Goal: Task Accomplishment & Management: Manage account settings

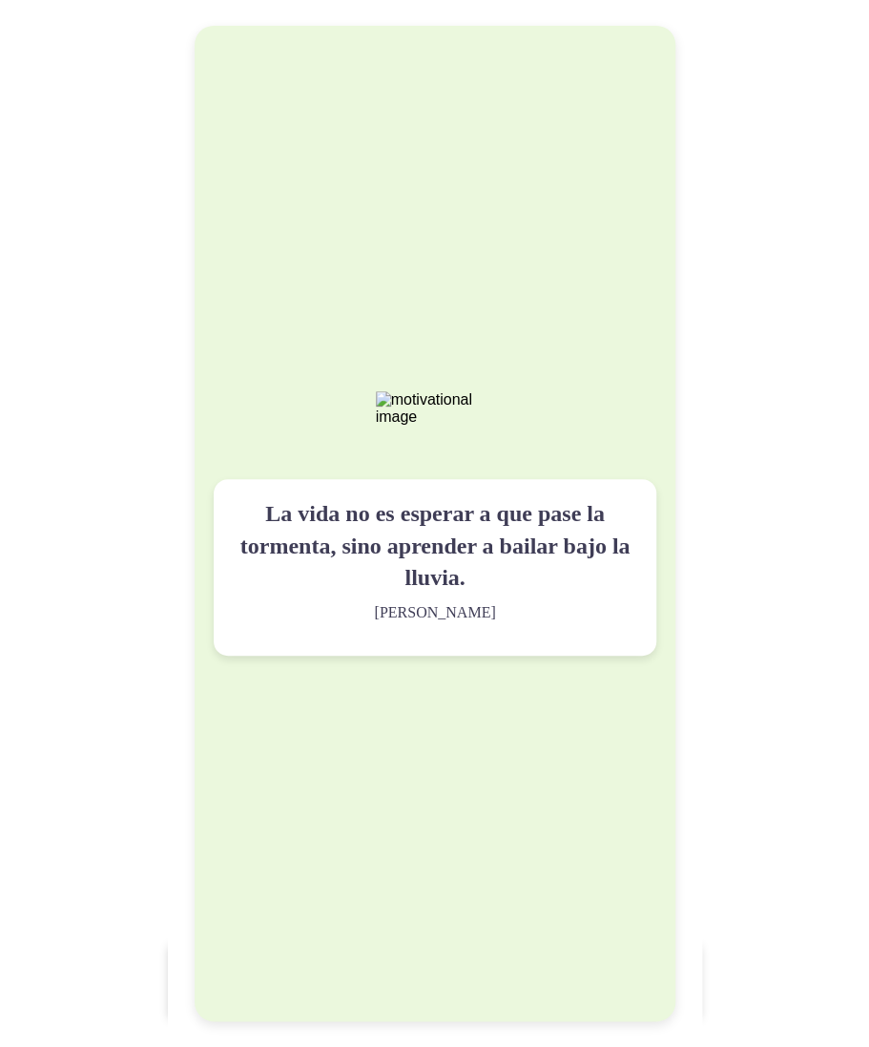
click at [571, 402] on div "La vida no es esperar a que pase la tormenta, sino aprender a bailar bajo la ll…" at bounding box center [435, 523] width 481 height 994
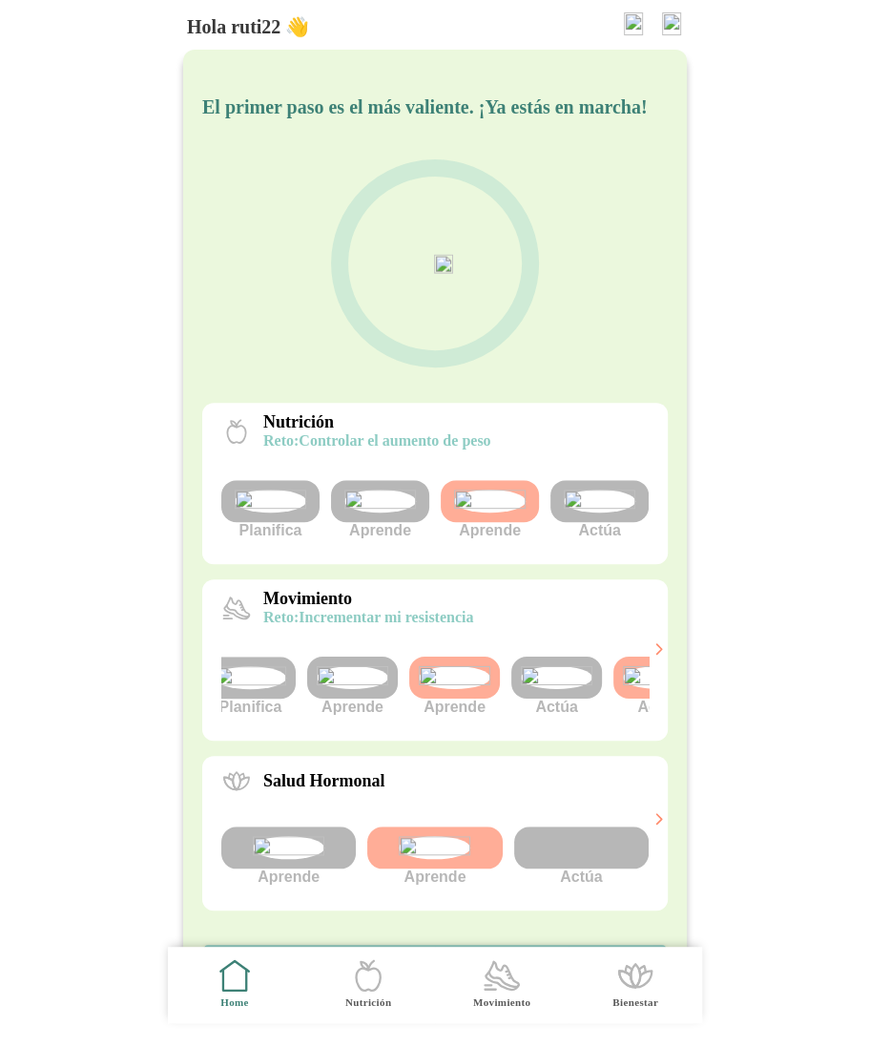
scroll to position [0, 72]
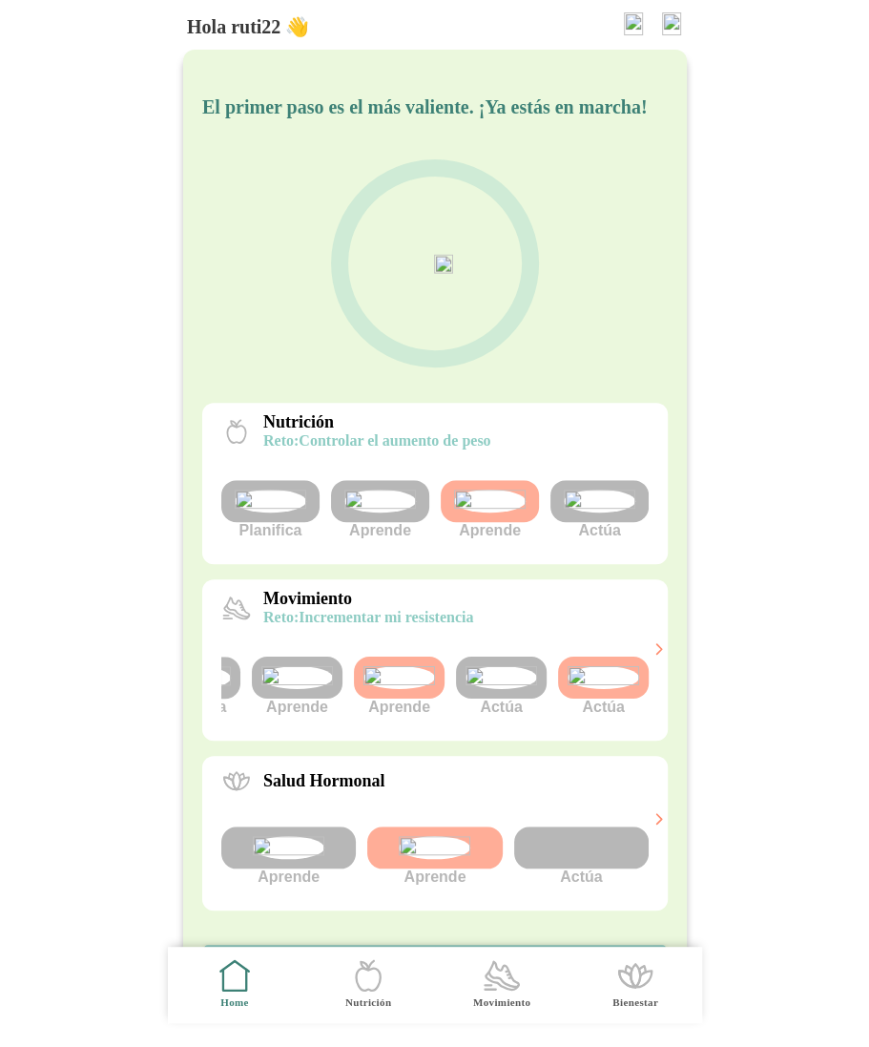
click at [496, 689] on img at bounding box center [502, 677] width 72 height 23
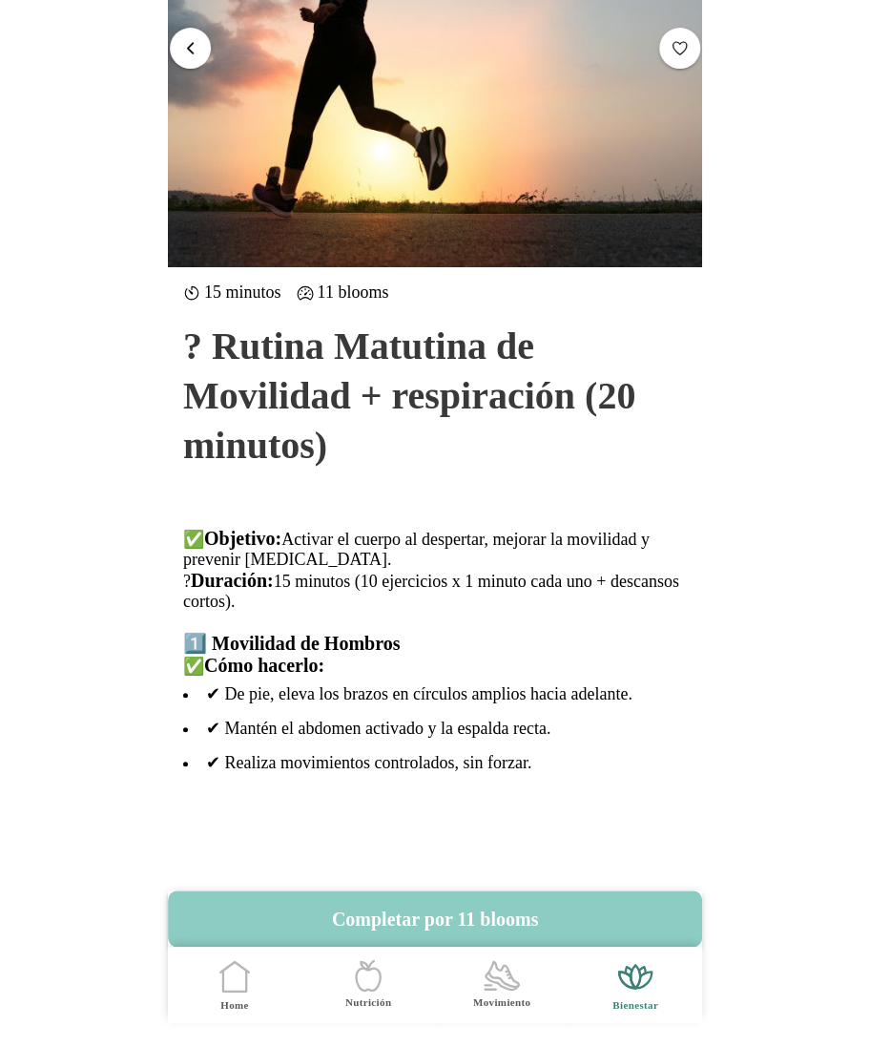
click at [188, 58] on button "button" at bounding box center [190, 47] width 41 height 41
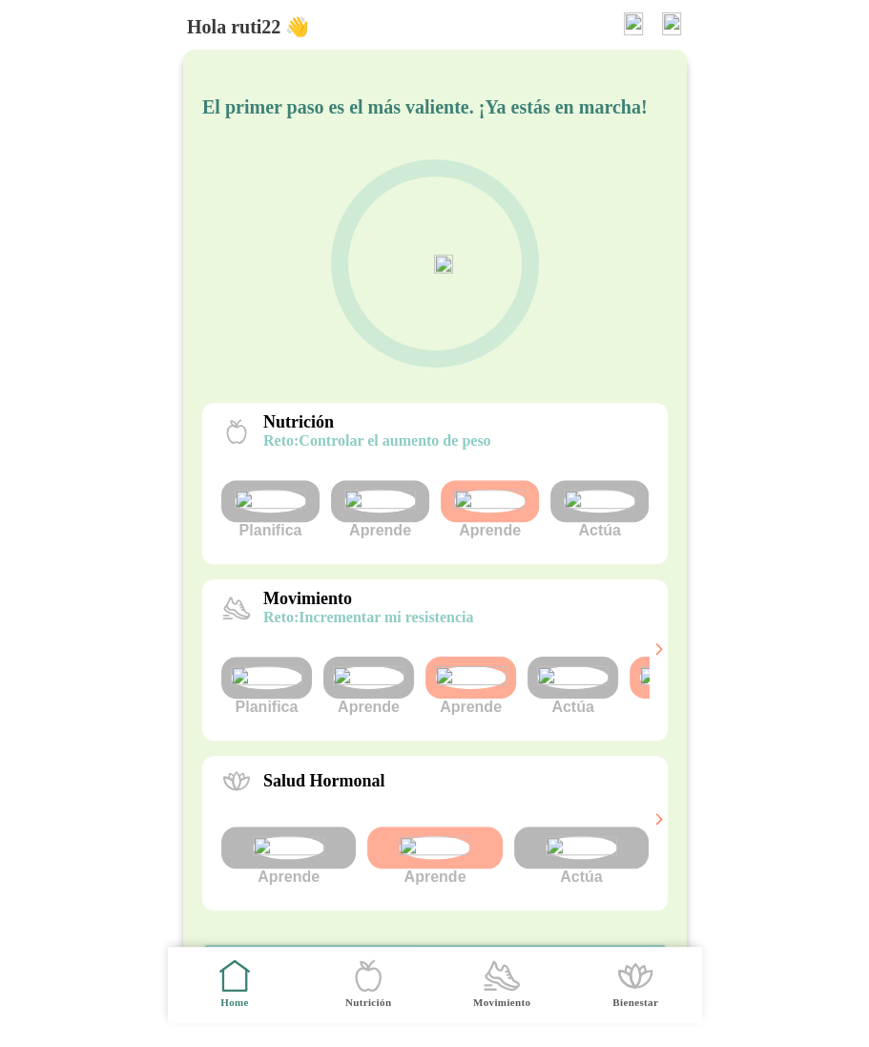
click at [569, 689] on img at bounding box center [573, 677] width 72 height 23
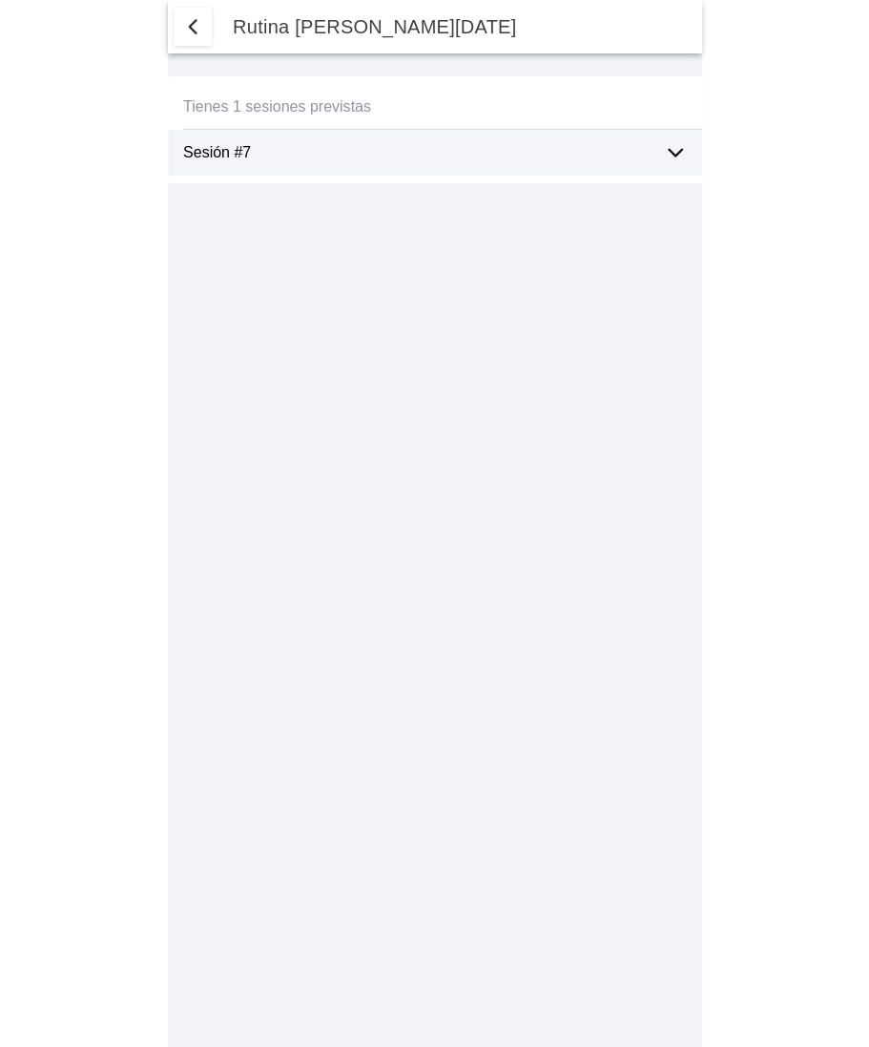
click at [193, 17] on span "button" at bounding box center [192, 26] width 23 height 23
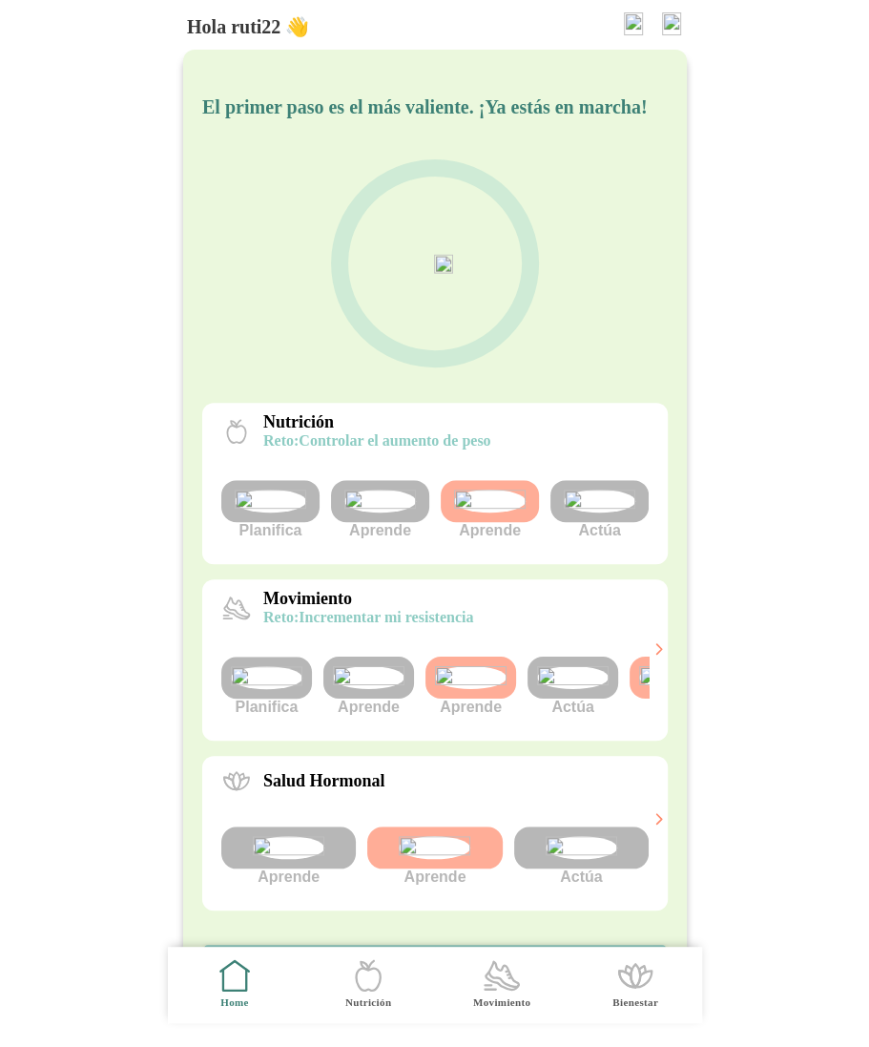
click at [586, 689] on img at bounding box center [573, 677] width 72 height 23
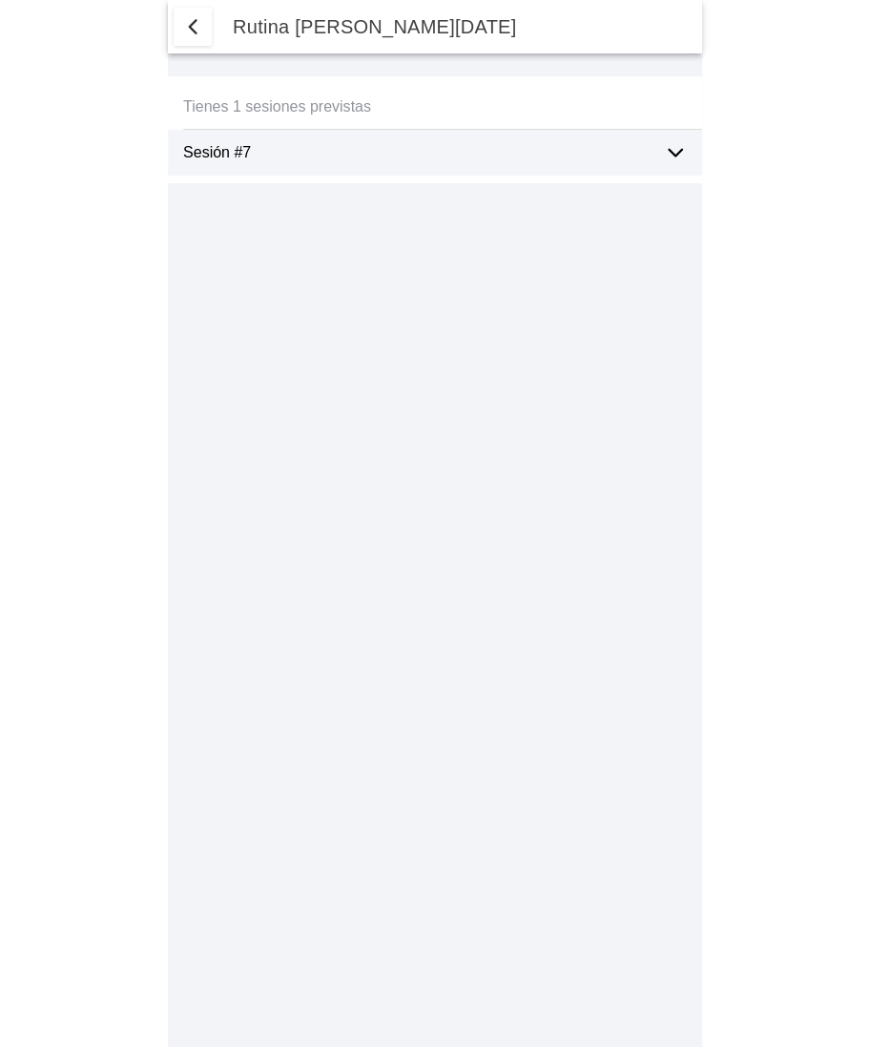
click at [325, 156] on ion-label "Sesión #7" at bounding box center [416, 152] width 466 height 17
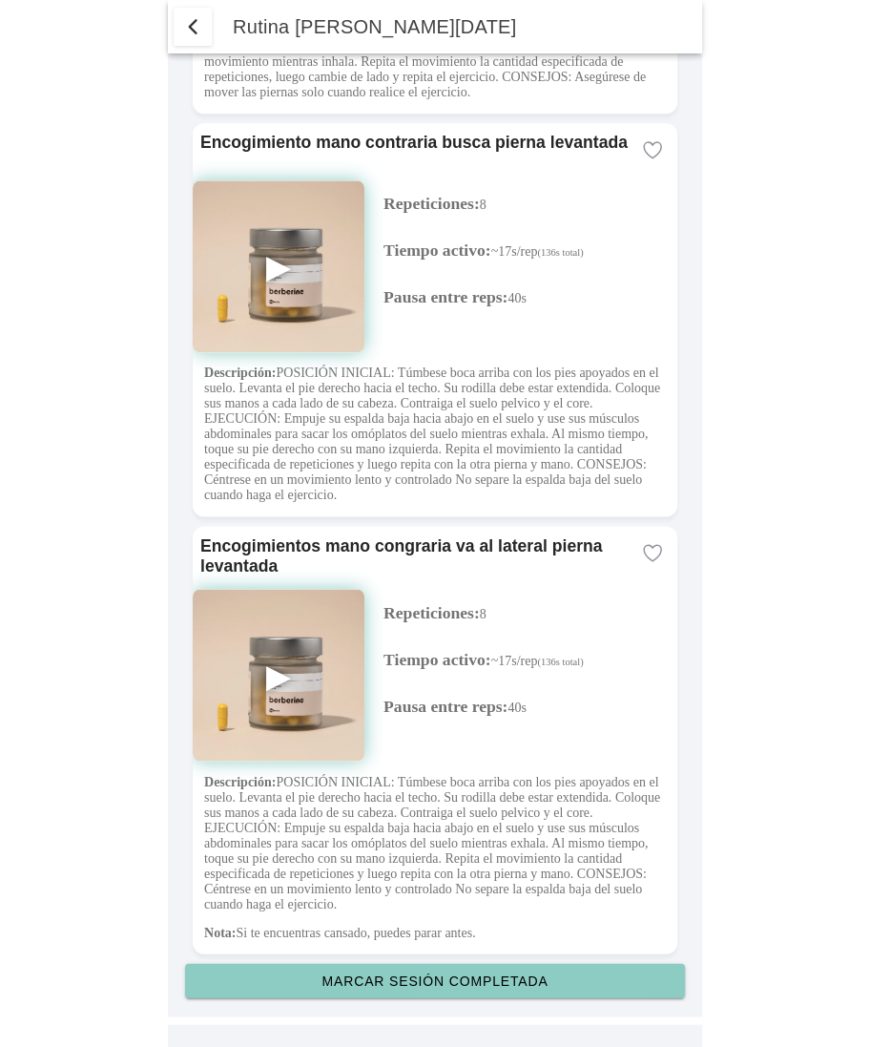
scroll to position [6607, 0]
click at [194, 21] on span "button" at bounding box center [192, 26] width 23 height 23
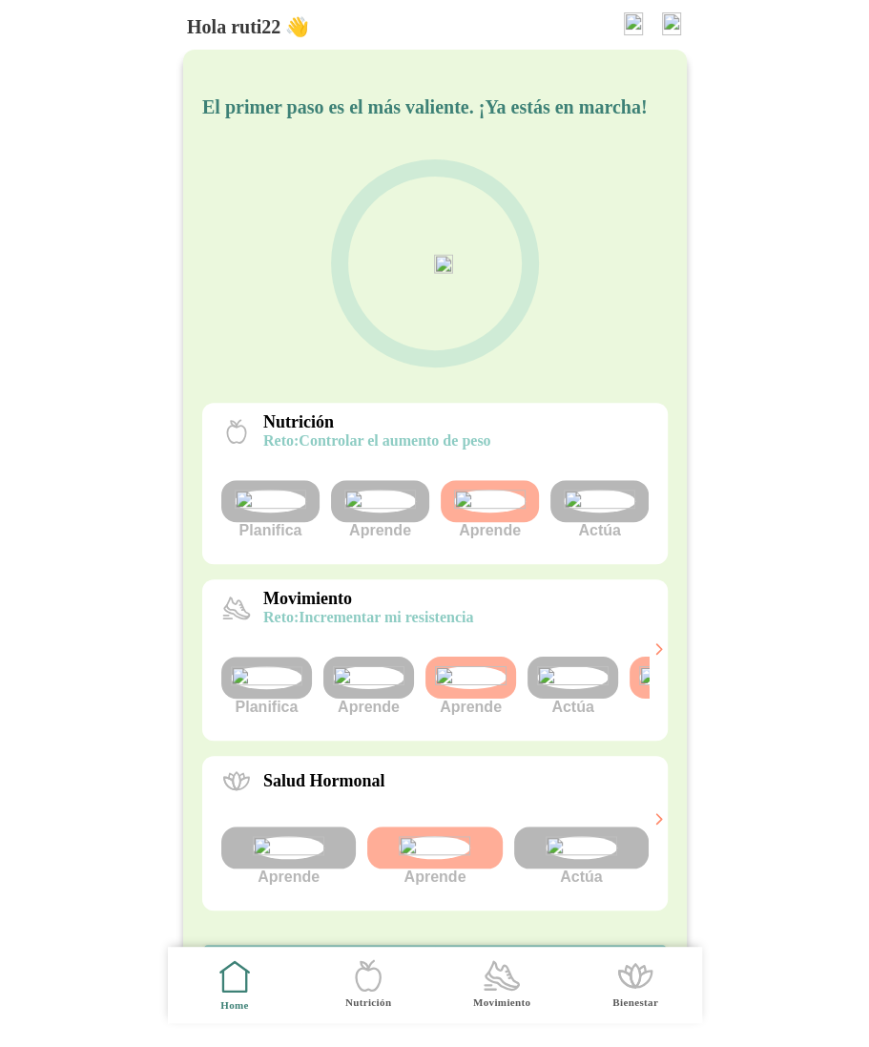
click at [588, 689] on img at bounding box center [573, 677] width 72 height 23
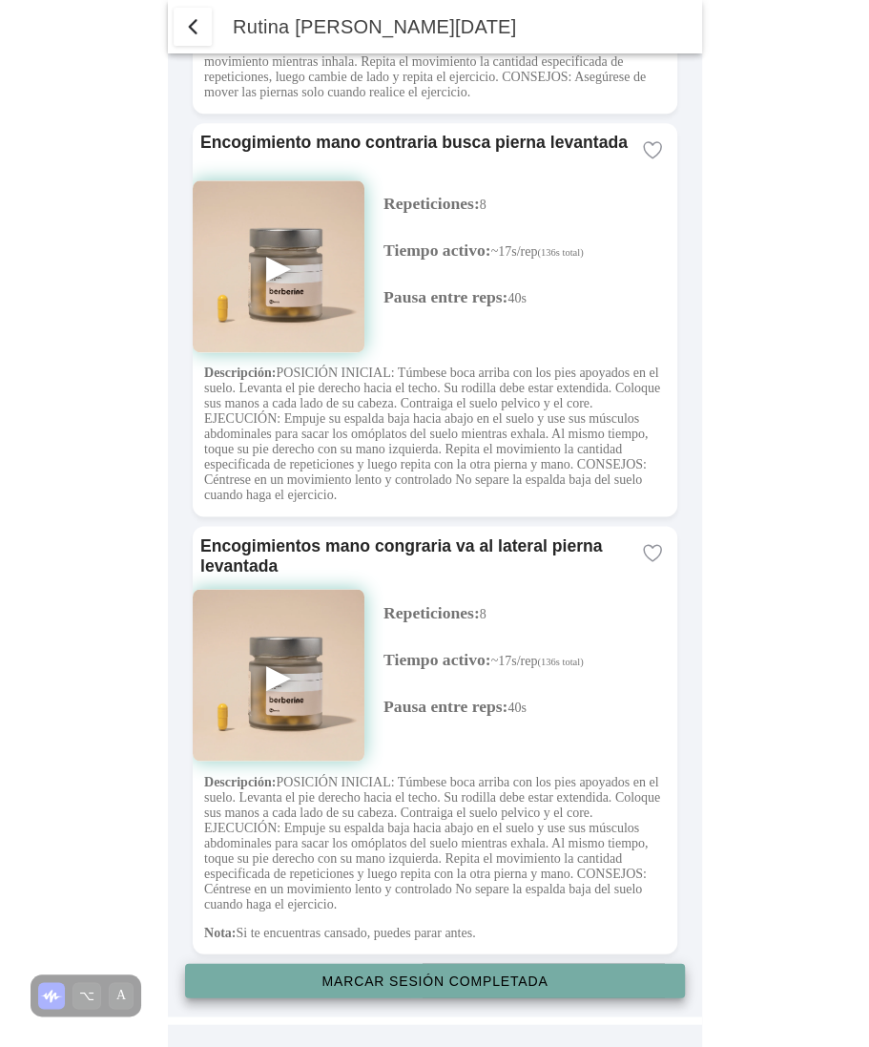
click at [0, 0] on slot "Marcar sesión completada" at bounding box center [0, 0] width 0 height 0
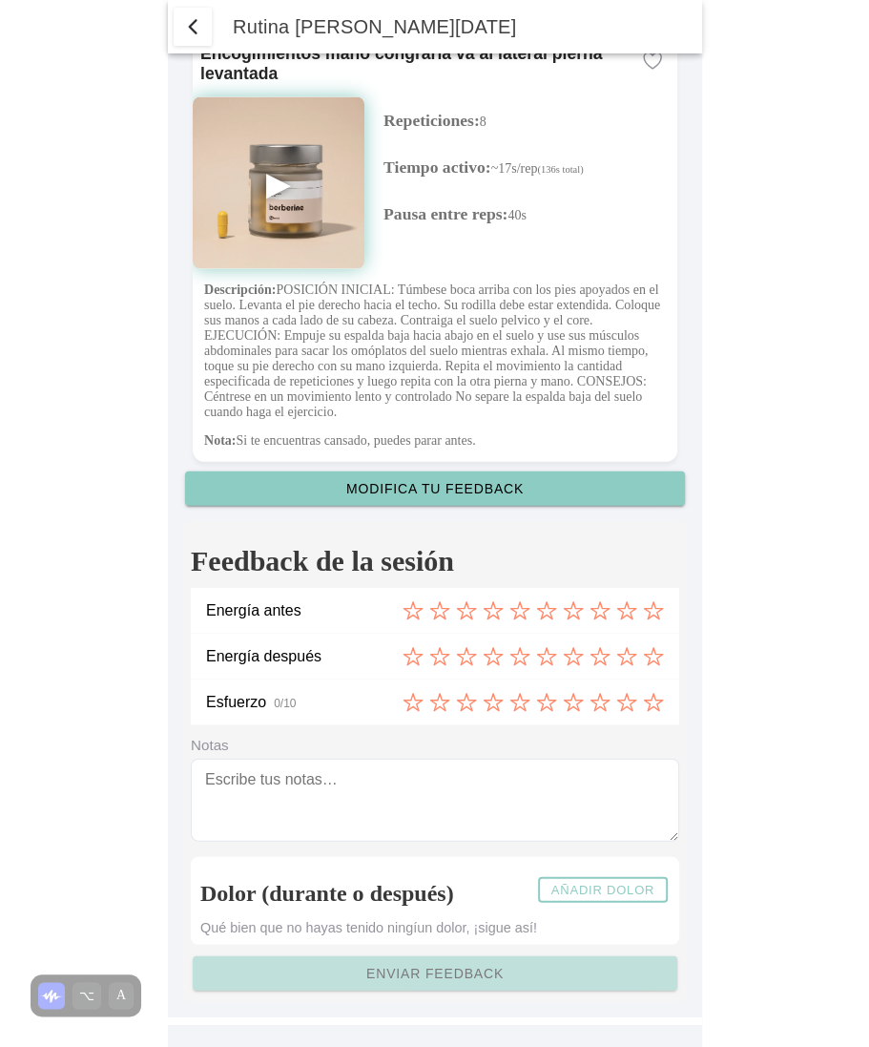
scroll to position [7101, 0]
click at [413, 611] on icon at bounding box center [413, 609] width 21 height 21
click at [460, 656] on icon at bounding box center [466, 655] width 21 height 21
click at [574, 699] on icon at bounding box center [573, 701] width 21 height 21
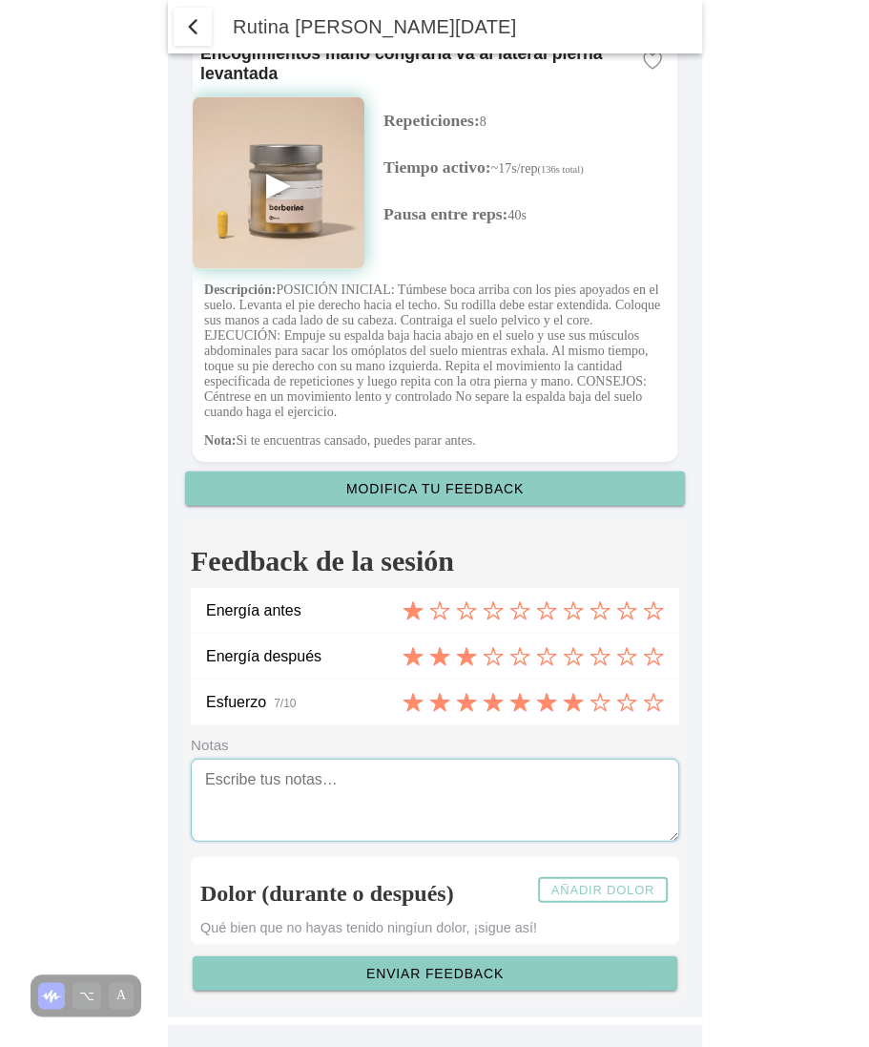
click at [438, 784] on textarea at bounding box center [435, 799] width 489 height 83
type textarea "notas feedback"
click at [624, 880] on button "Añadir dolor" at bounding box center [603, 889] width 130 height 26
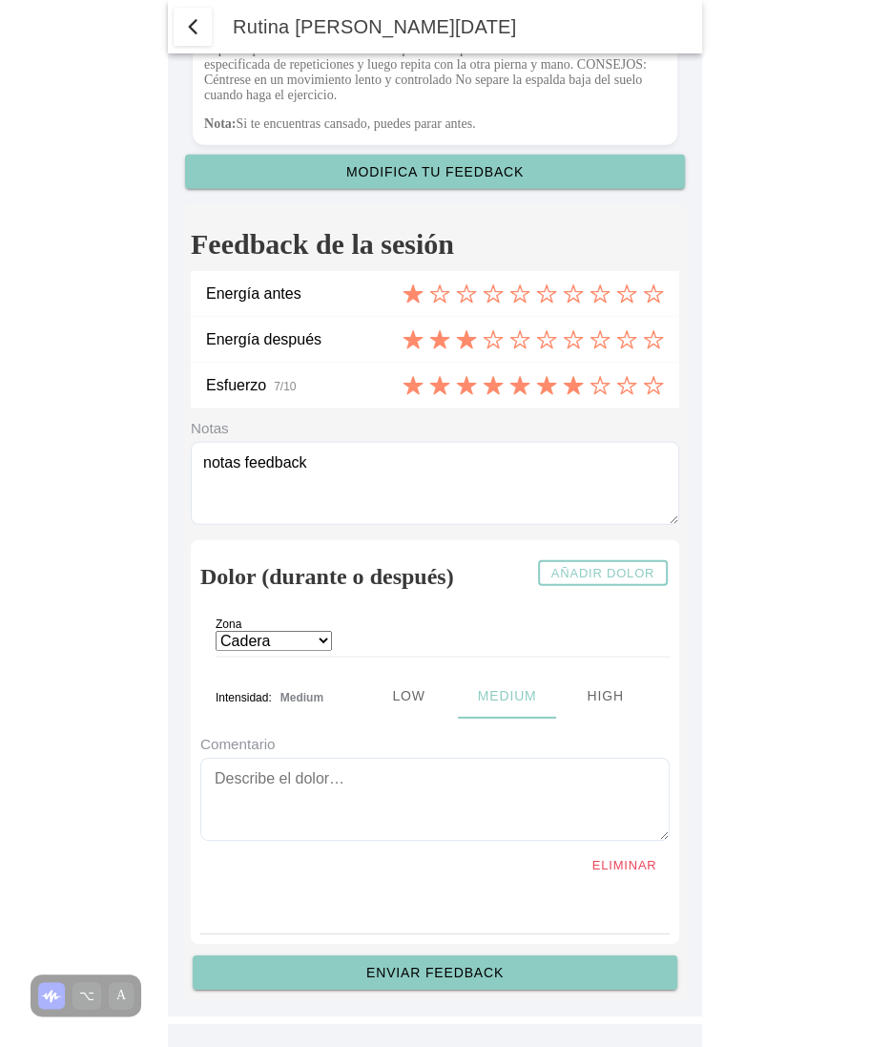
scroll to position [7416, 0]
click at [321, 645] on select "Cadera Cervicales Codo/Muñeca Dorsales Hombro Lumbares Rodilla Tobillo/Pie" at bounding box center [274, 641] width 116 height 20
select select "2"
click at [401, 701] on ion-segment-button "Low" at bounding box center [408, 696] width 98 height 46
click at [280, 780] on textarea at bounding box center [434, 799] width 469 height 83
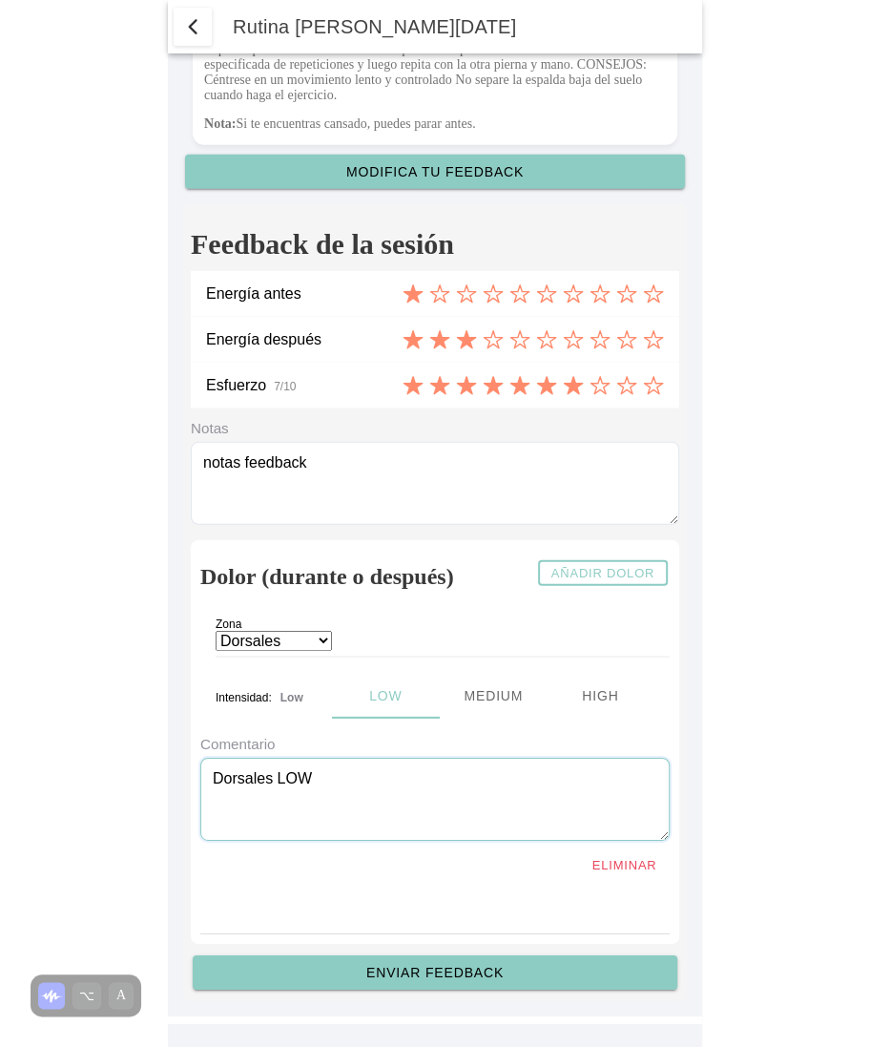
type textarea "Dorsales LOW"
click at [0, 0] on slot "Enviar feedback" at bounding box center [0, 0] width 0 height 0
click at [195, 28] on span "button" at bounding box center [192, 26] width 23 height 23
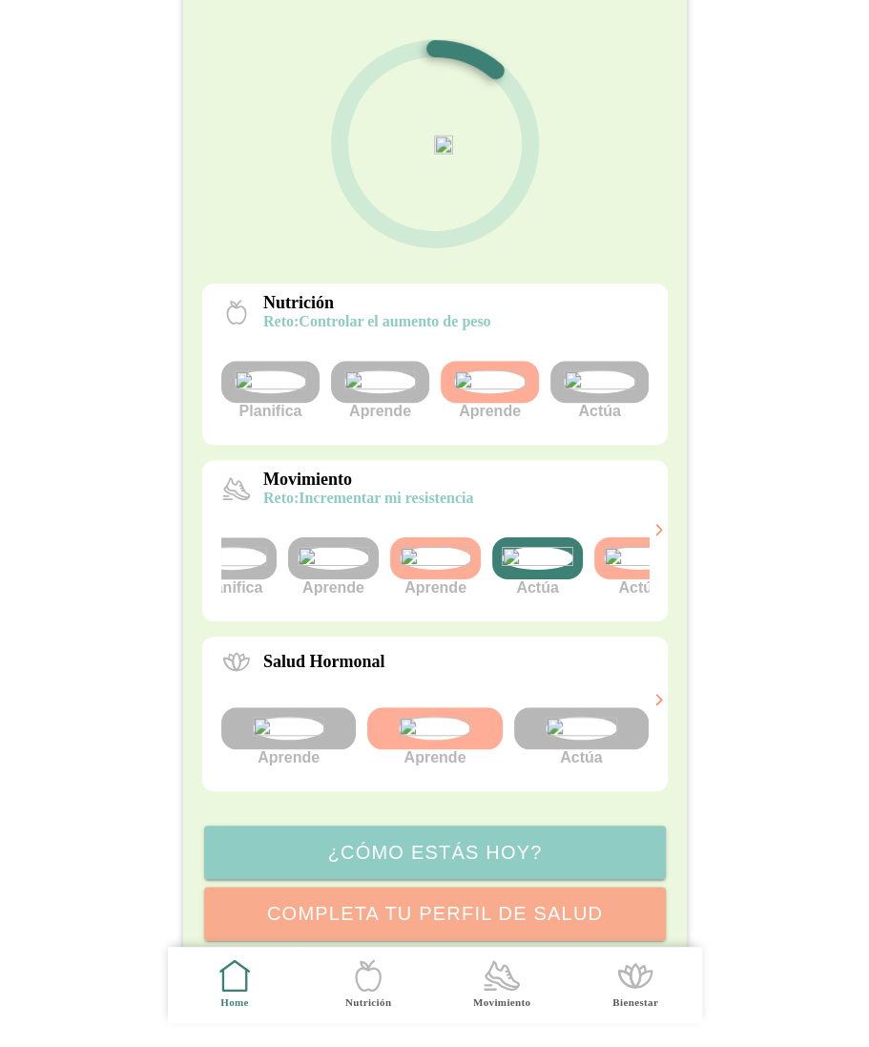
scroll to position [0, 72]
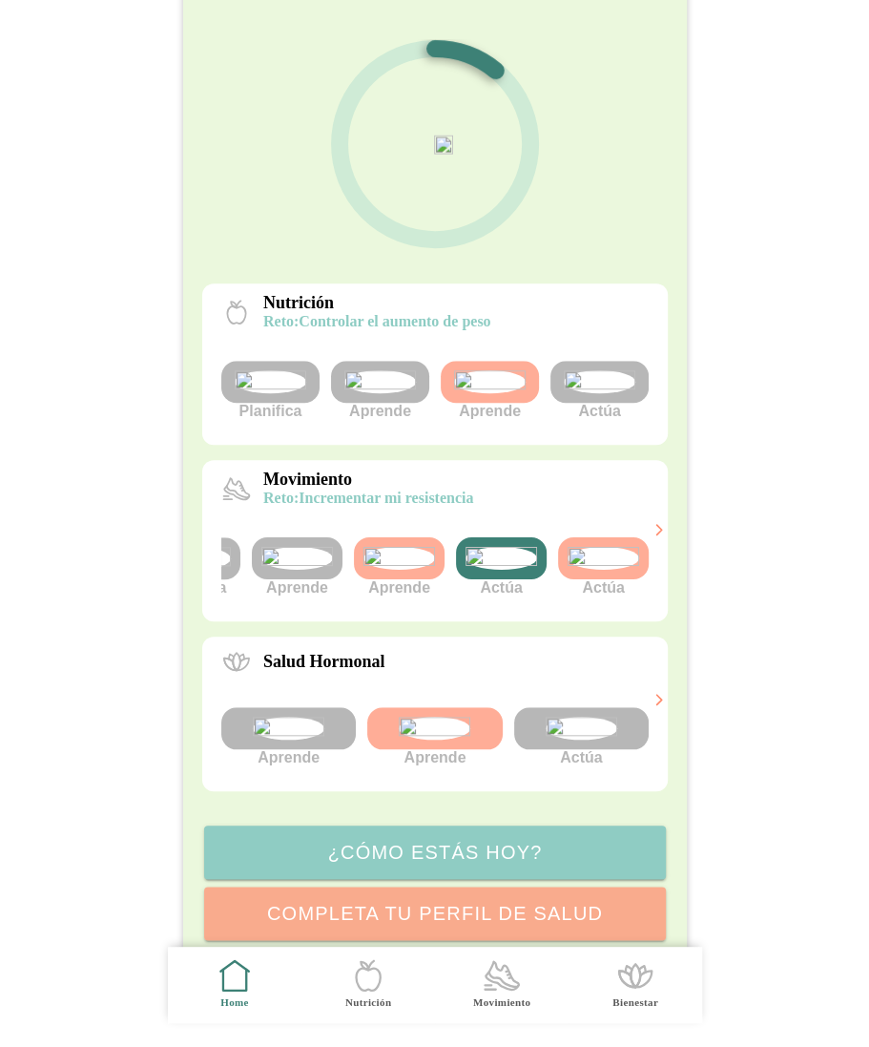
click at [485, 570] on img at bounding box center [502, 558] width 72 height 23
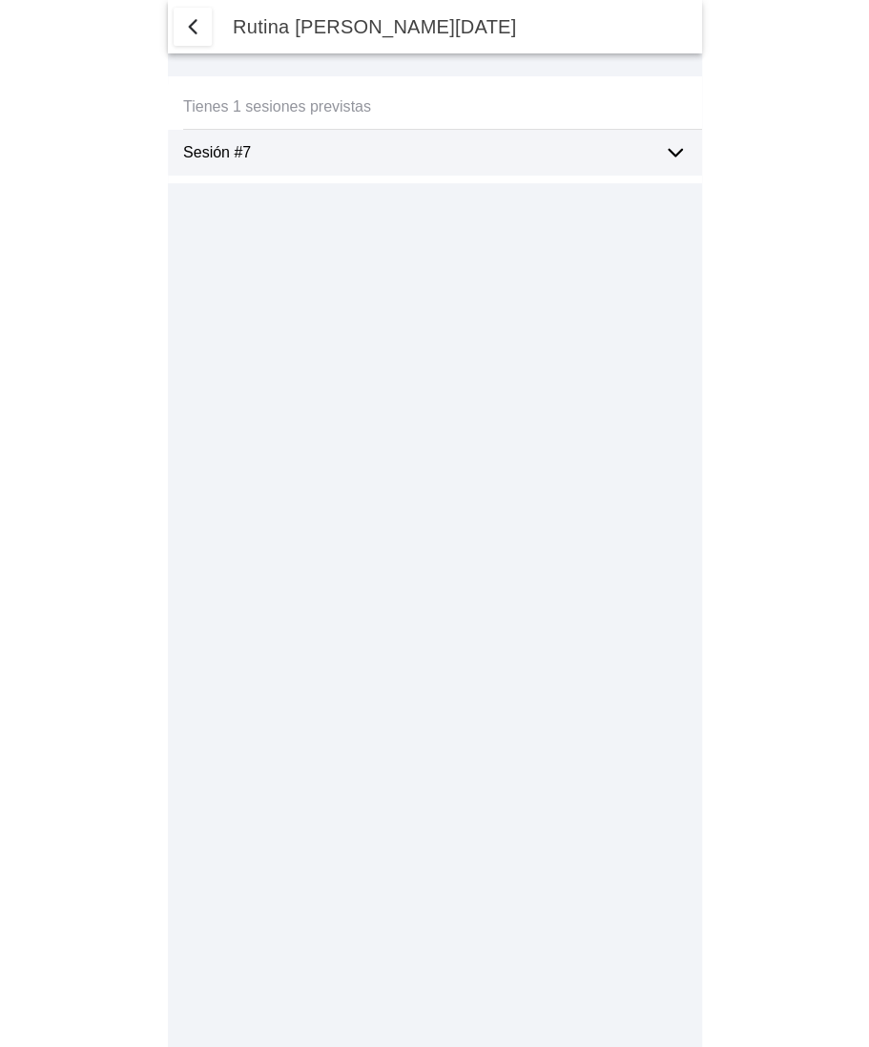
click at [441, 162] on div "Sesión #7" at bounding box center [416, 153] width 466 height 46
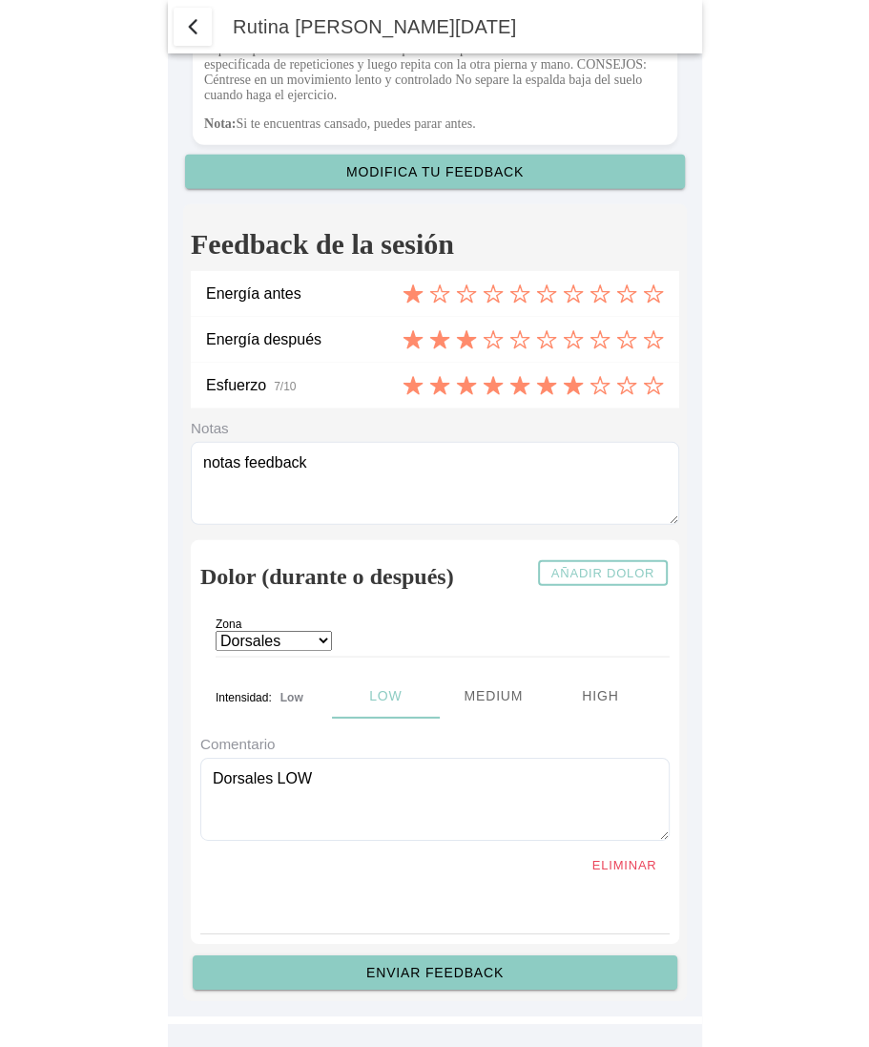
scroll to position [7416, 0]
click at [191, 24] on span "button" at bounding box center [192, 26] width 23 height 23
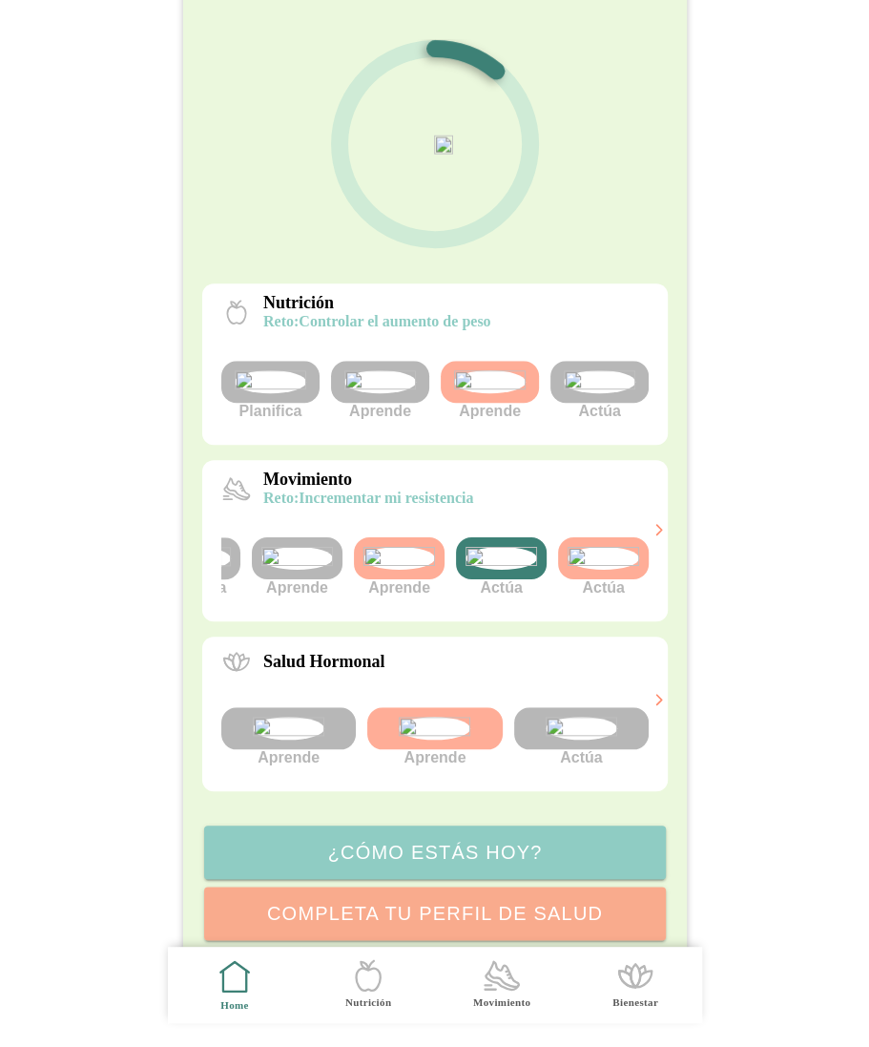
click at [615, 570] on img at bounding box center [604, 558] width 72 height 23
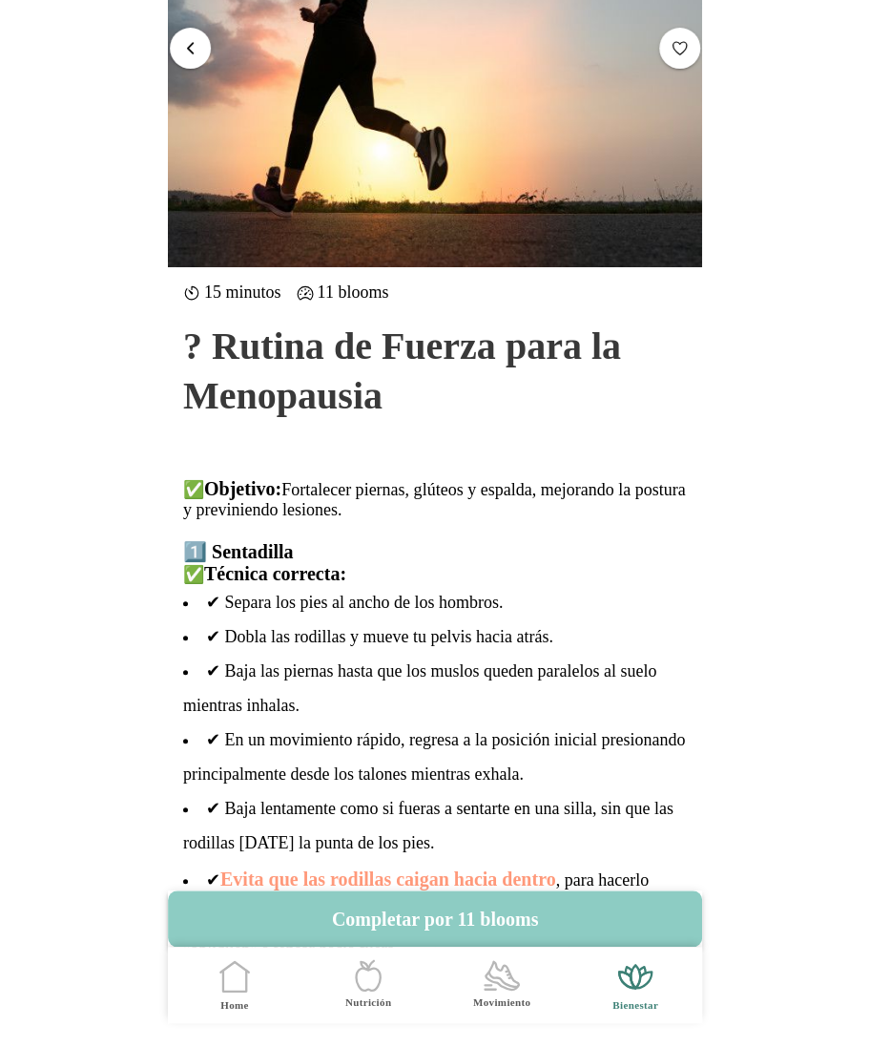
click at [190, 49] on span "button" at bounding box center [190, 47] width 18 height 18
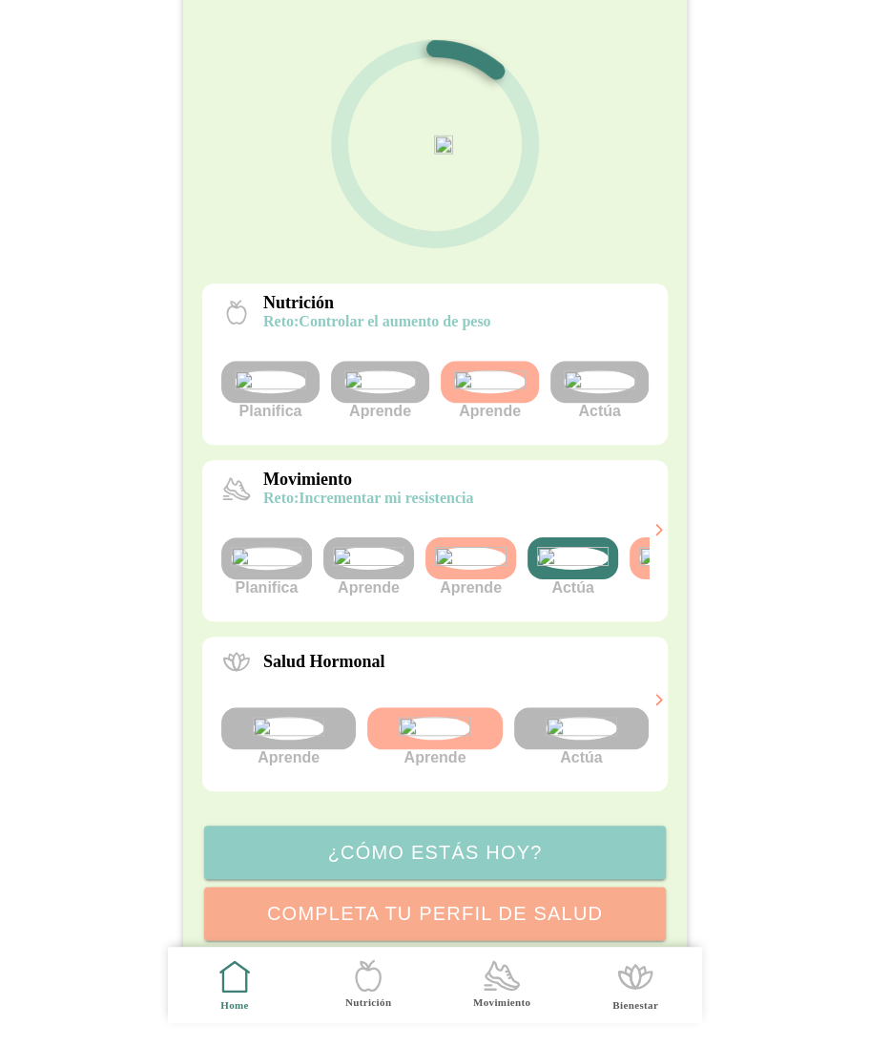
click at [387, 570] on img at bounding box center [369, 558] width 72 height 23
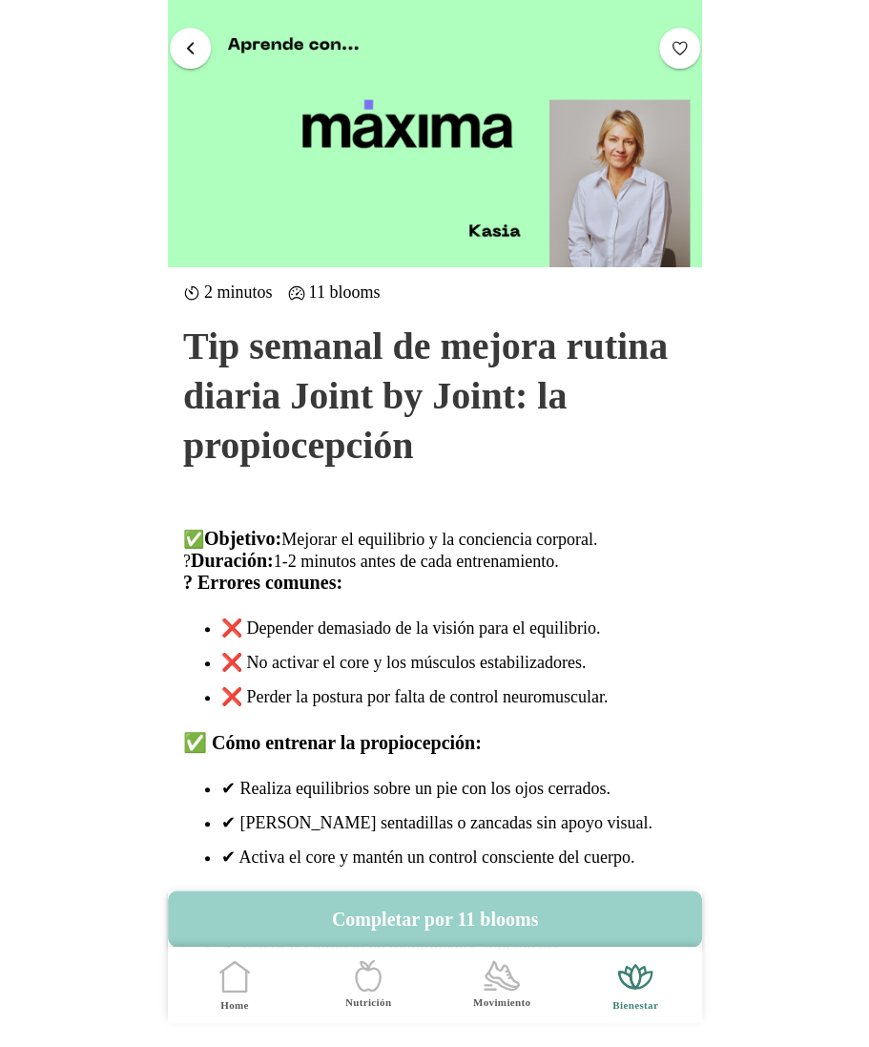
click at [495, 922] on button "Completar por 11 blooms" at bounding box center [435, 918] width 534 height 56
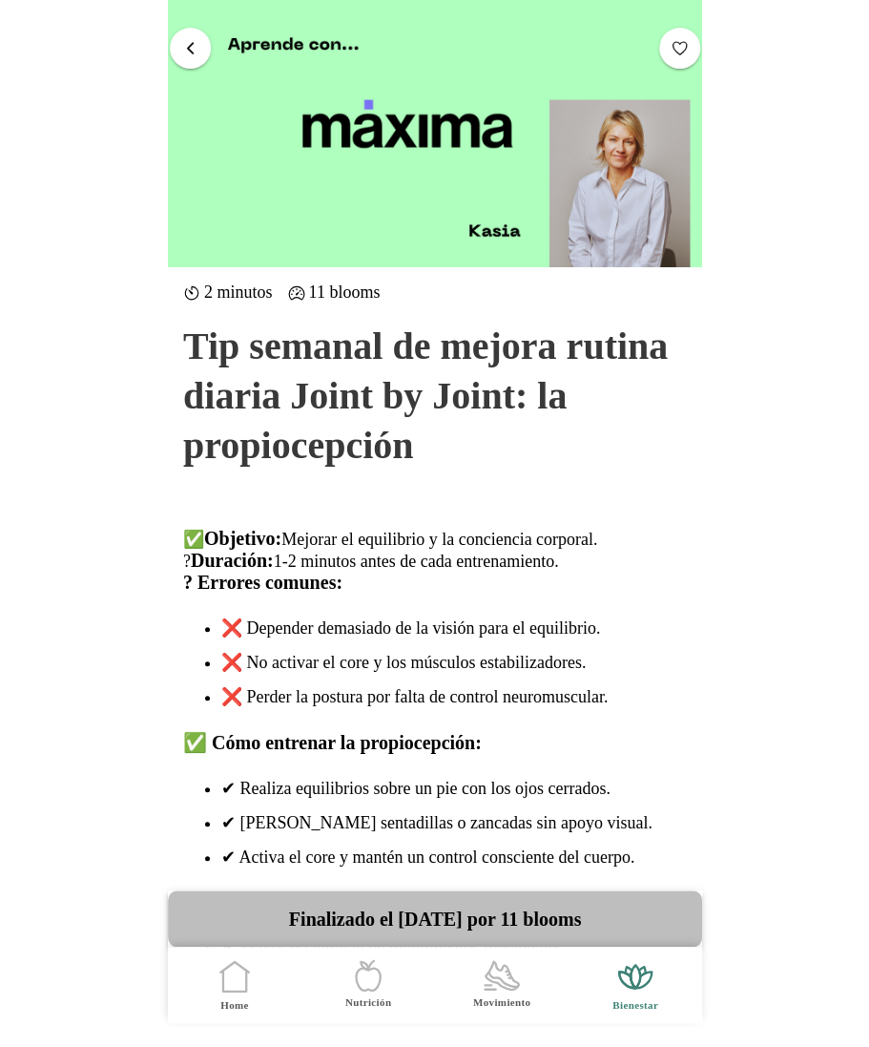
click at [189, 44] on span "button" at bounding box center [190, 47] width 18 height 18
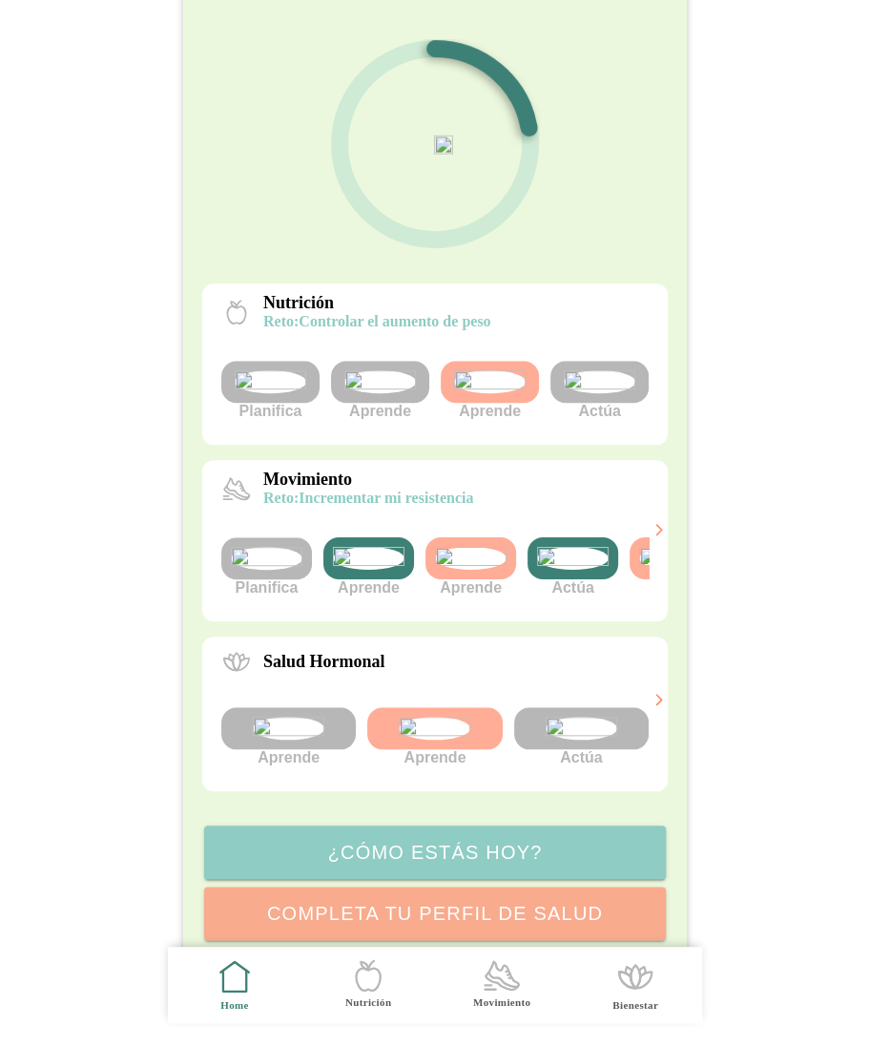
click at [364, 570] on img at bounding box center [369, 558] width 72 height 23
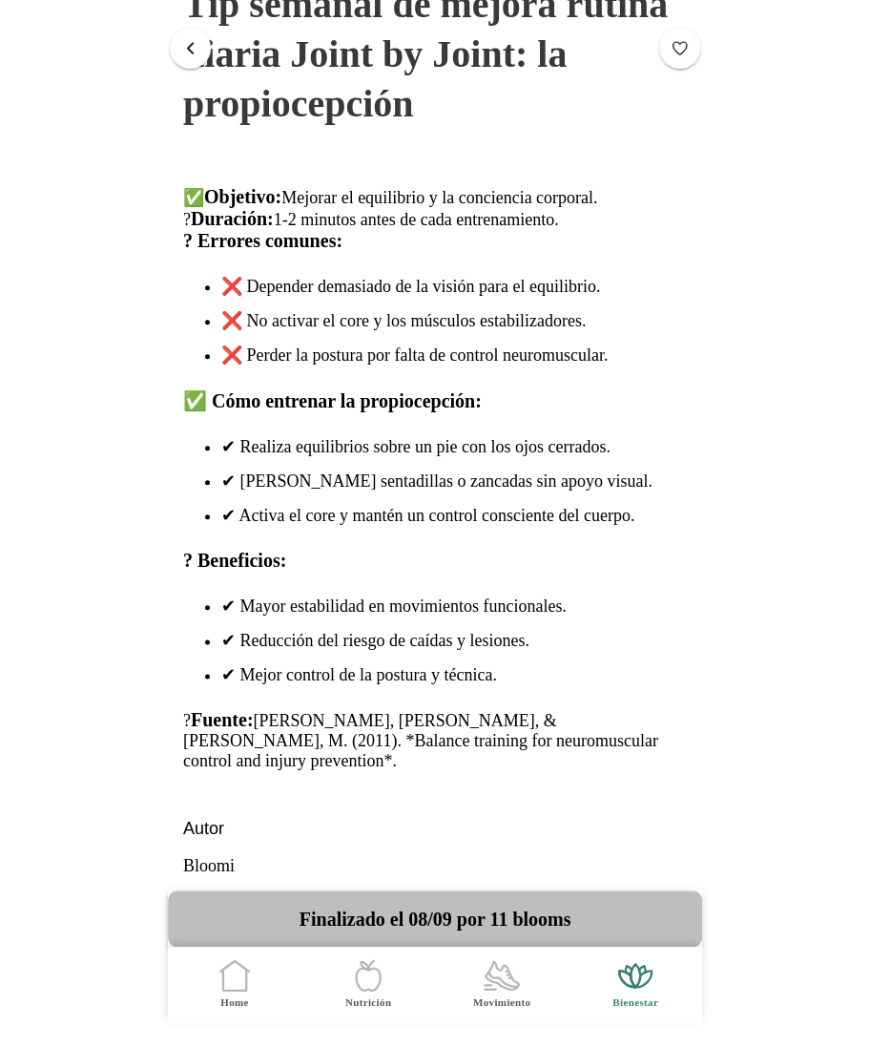
scroll to position [374, 0]
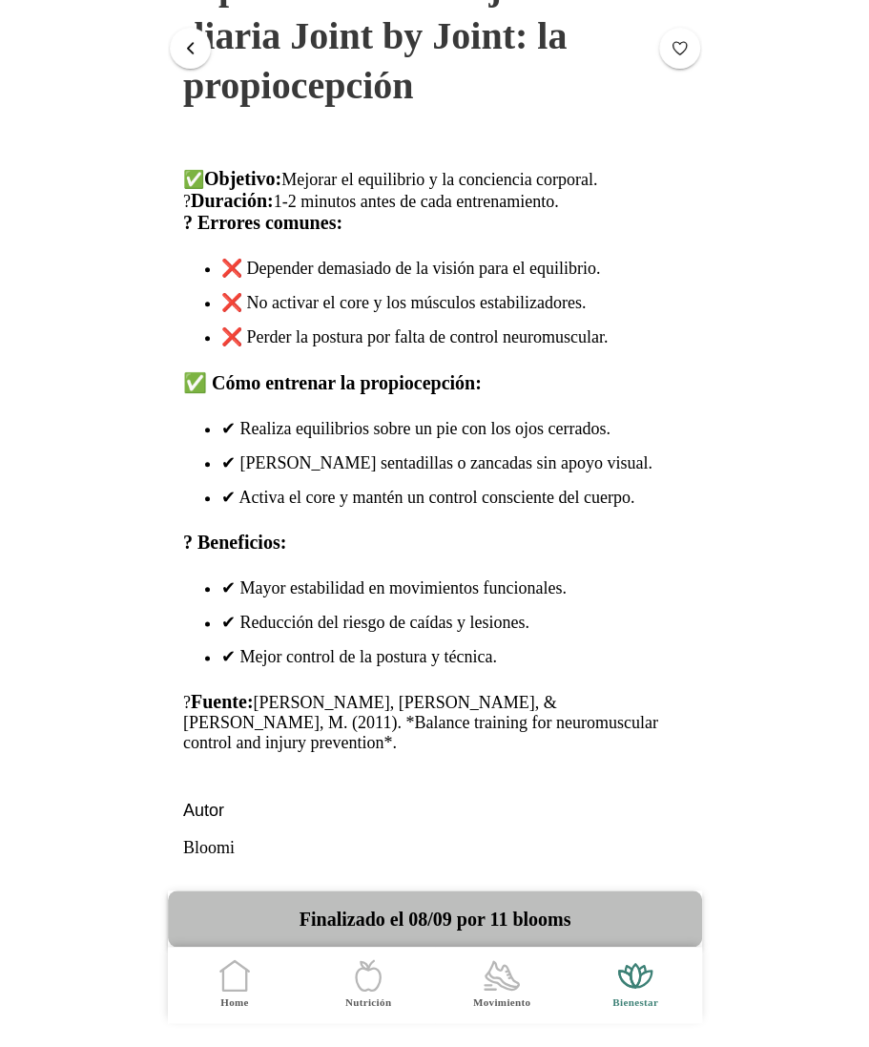
click at [196, 51] on span "button" at bounding box center [190, 47] width 18 height 18
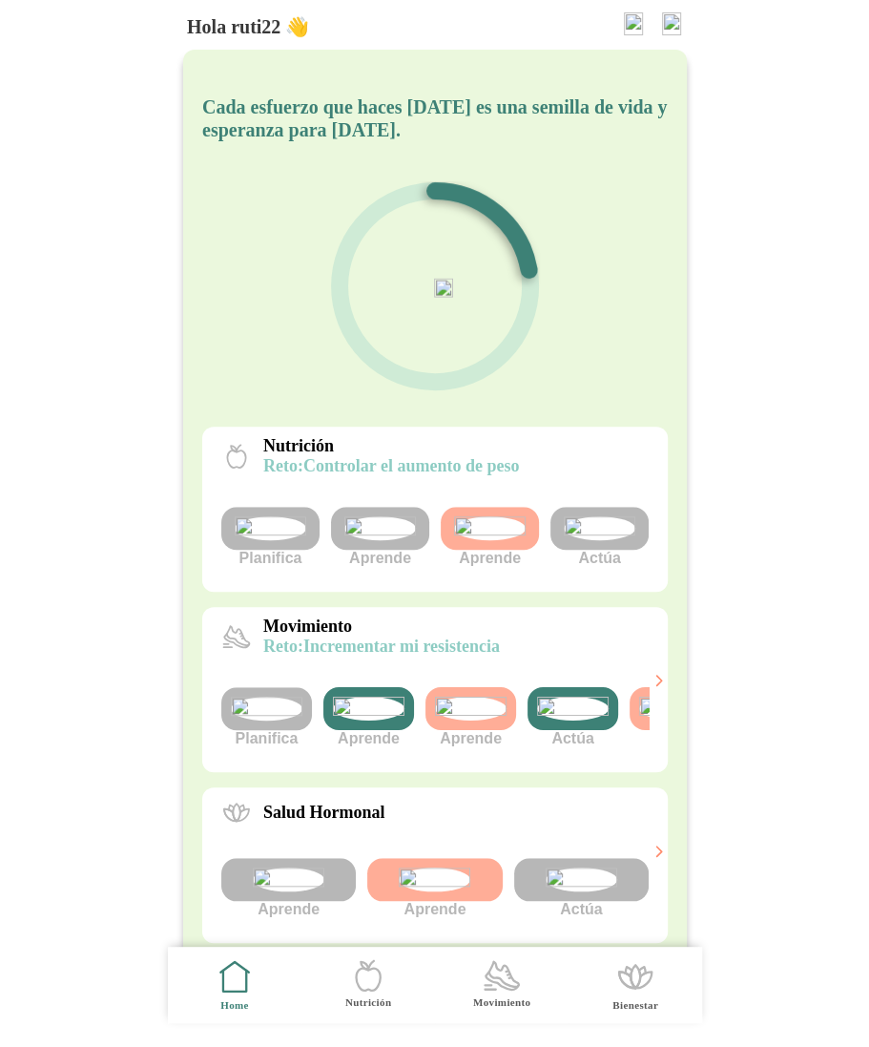
click at [572, 720] on img at bounding box center [573, 709] width 72 height 24
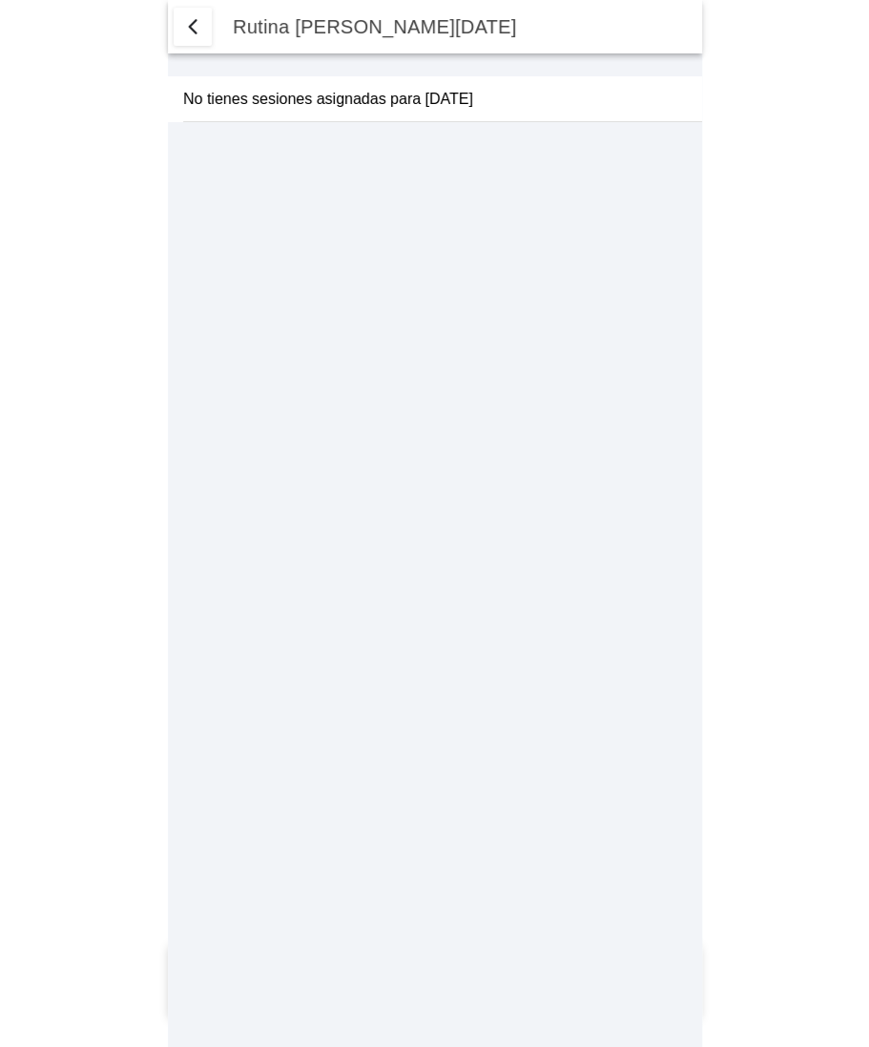
select select "2"
click at [673, 141] on icon at bounding box center [675, 152] width 23 height 23
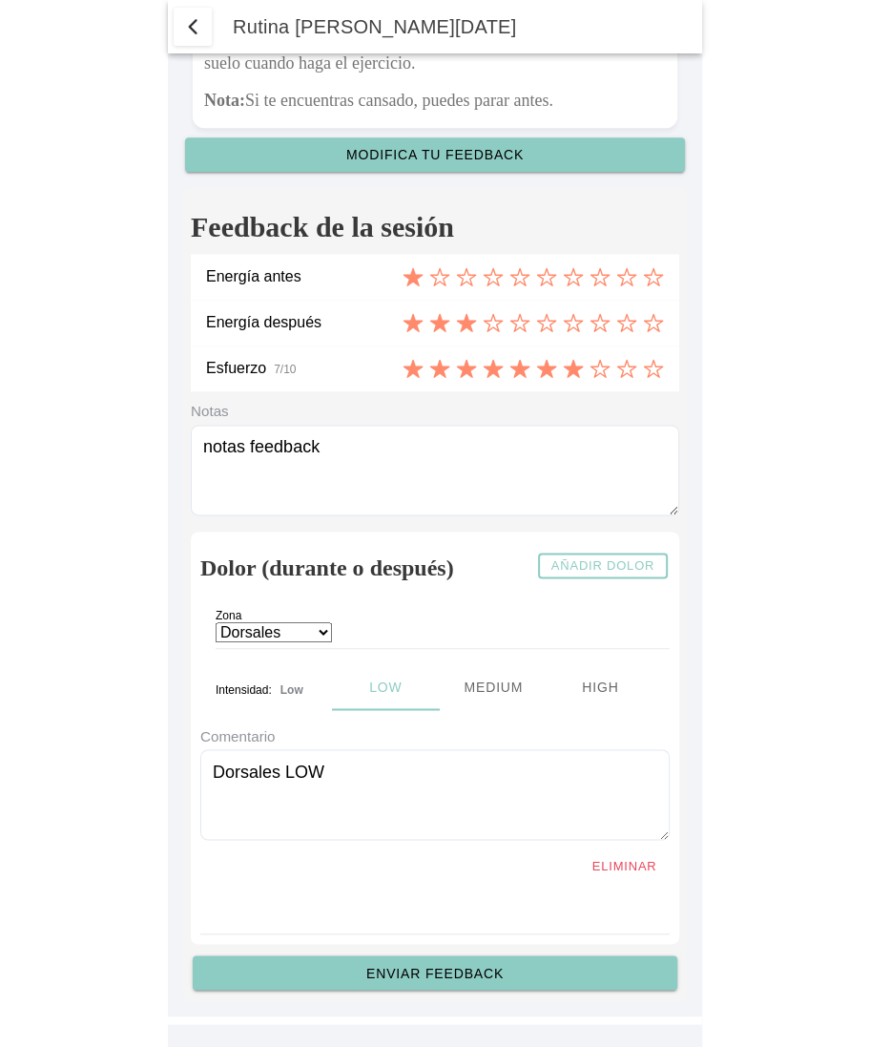
scroll to position [9439, 0]
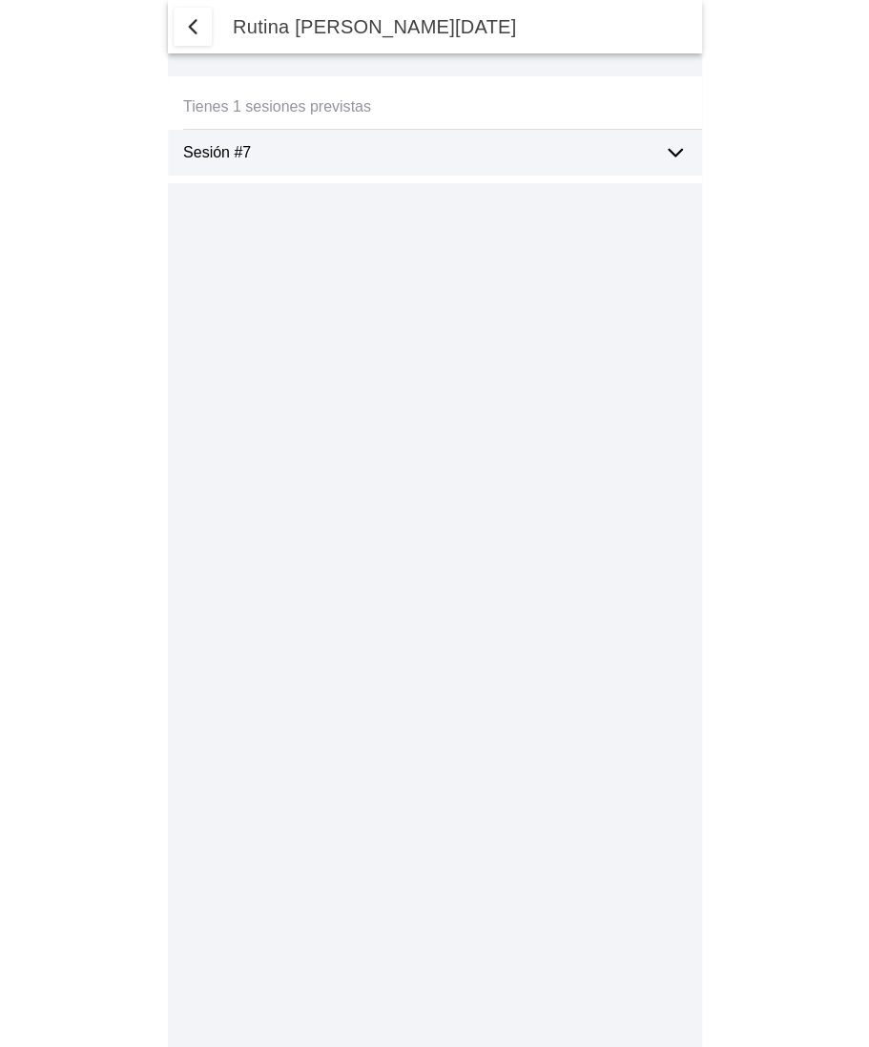
click at [454, 152] on ion-label "Sesión #7" at bounding box center [416, 152] width 466 height 17
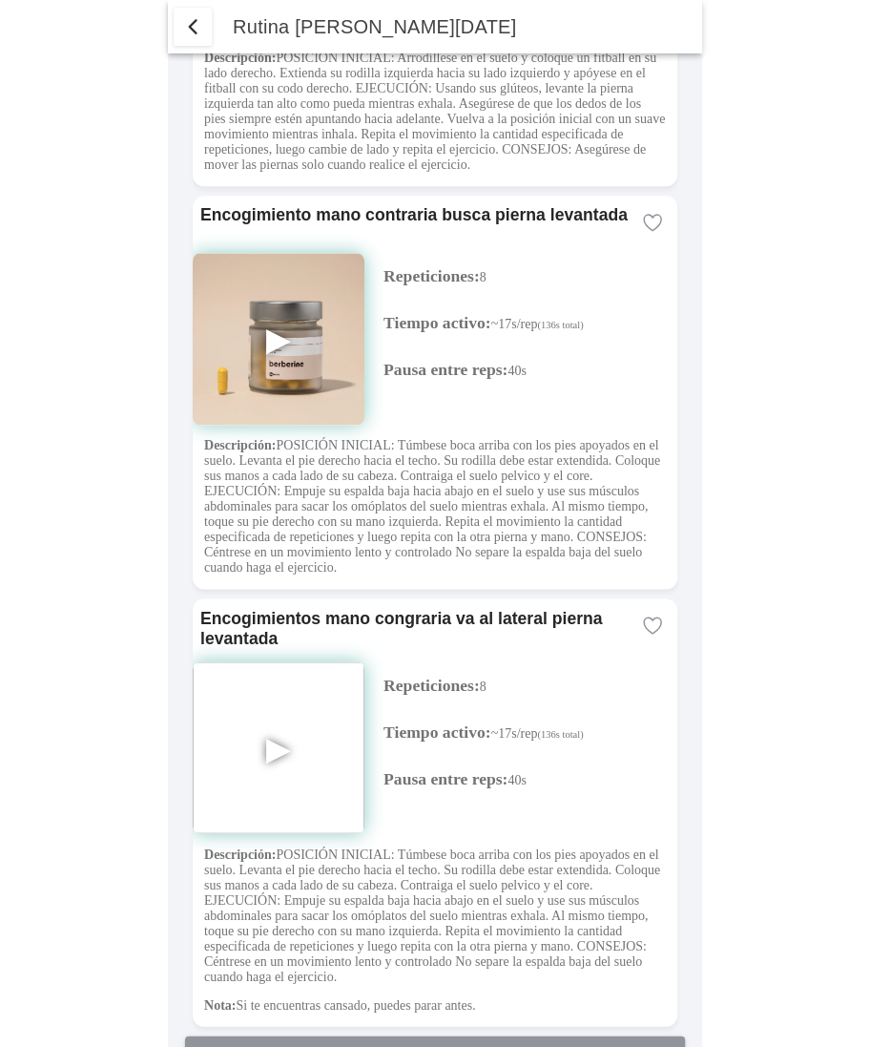
scroll to position [7416, 0]
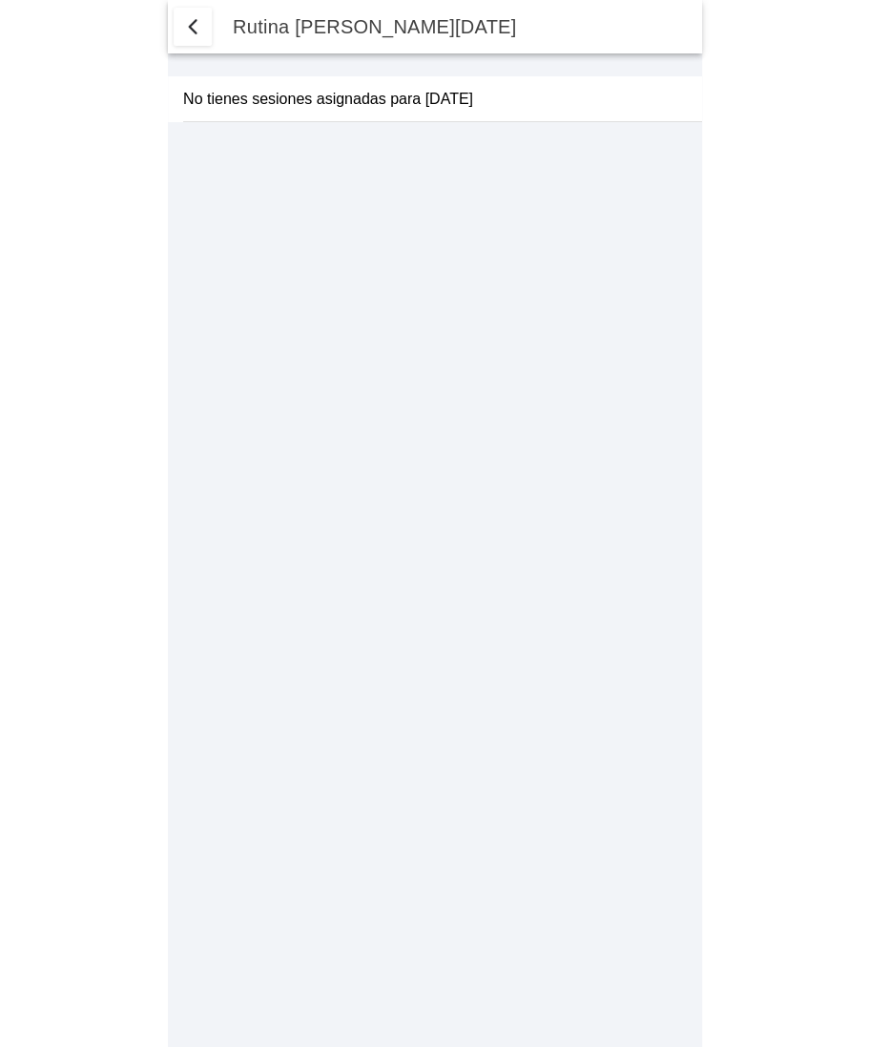
select select "2"
click at [599, 148] on ion-label "Sesión #7" at bounding box center [416, 152] width 466 height 17
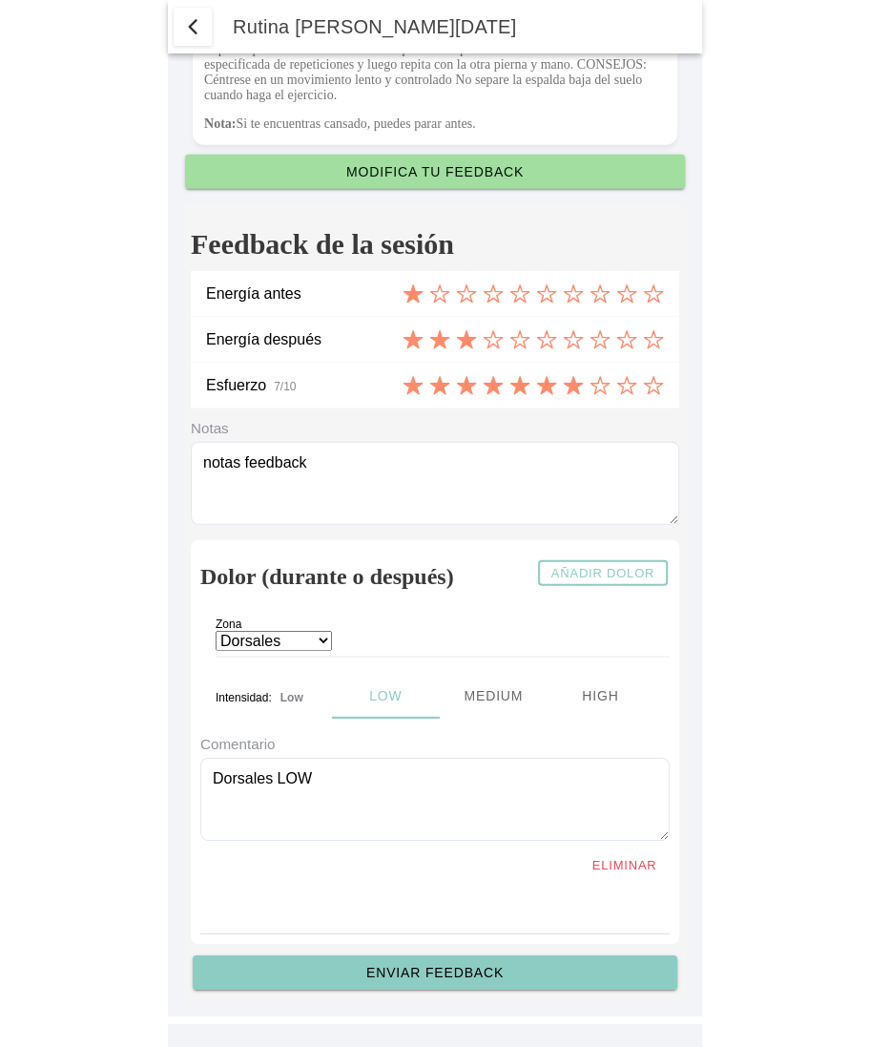
scroll to position [7386, 0]
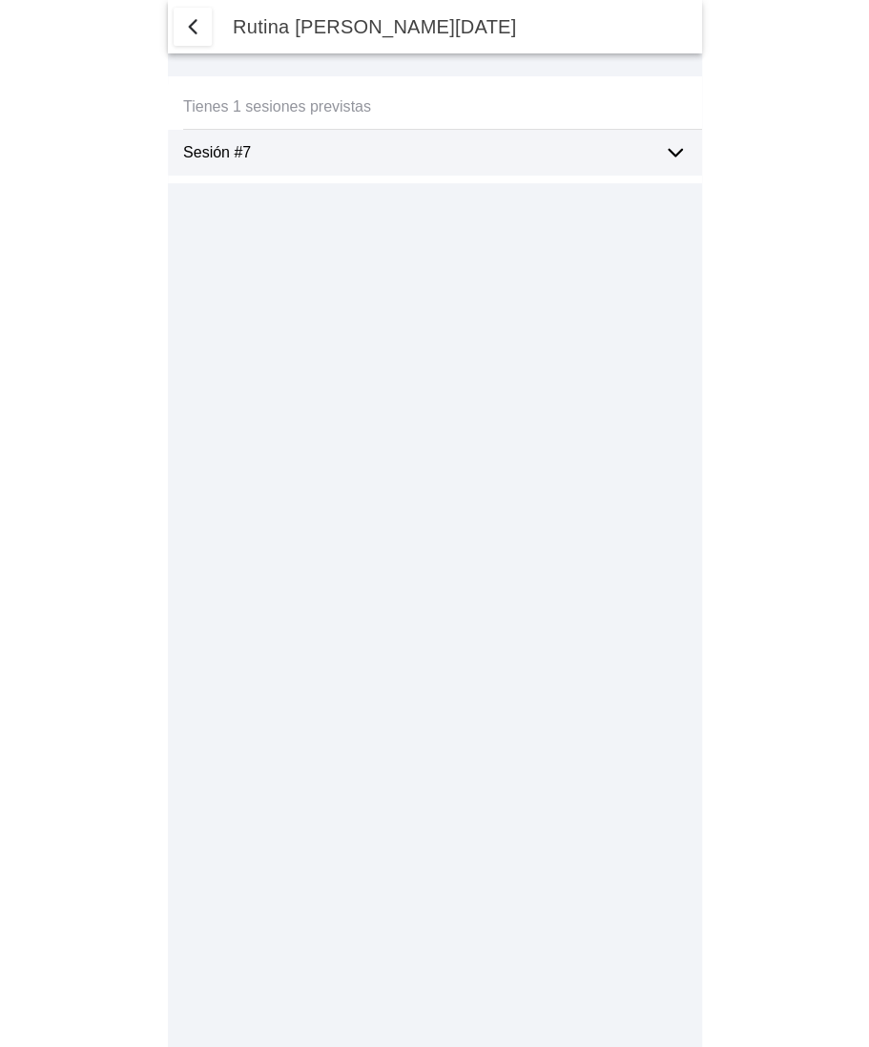
select select "2"
click at [473, 159] on ion-label "Sesión #7" at bounding box center [416, 152] width 466 height 17
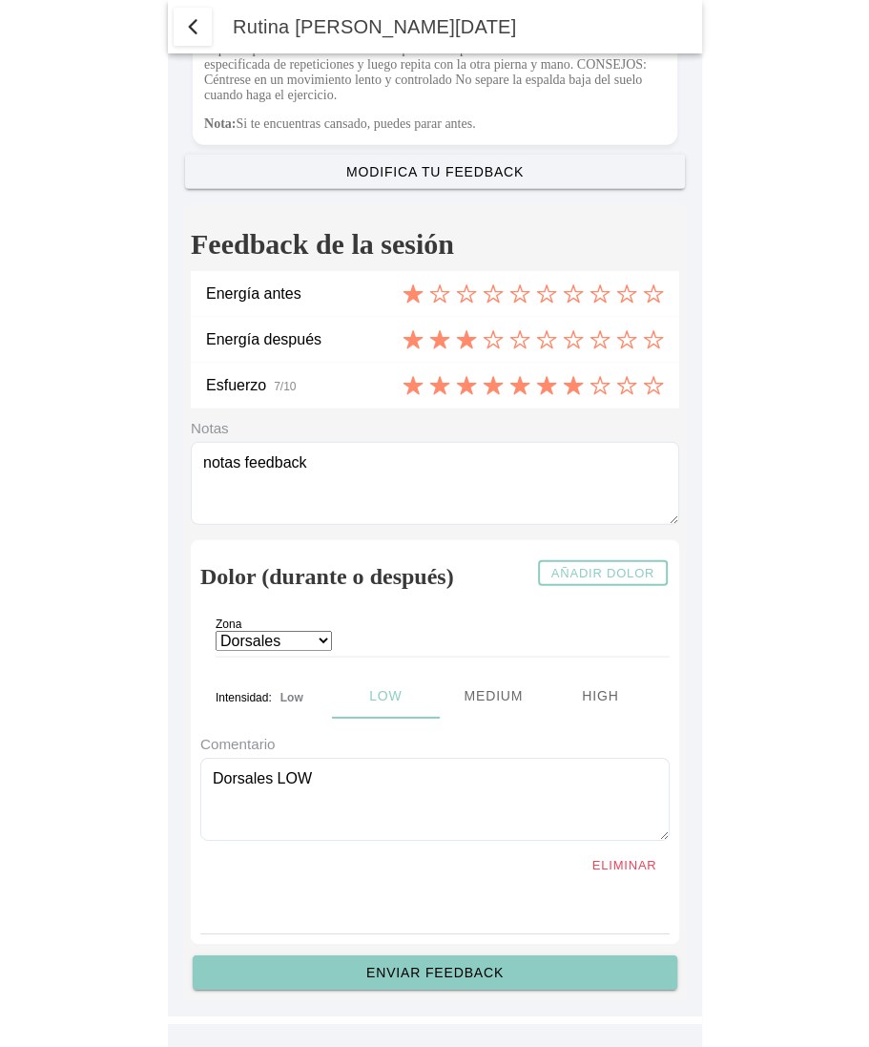
scroll to position [7416, 0]
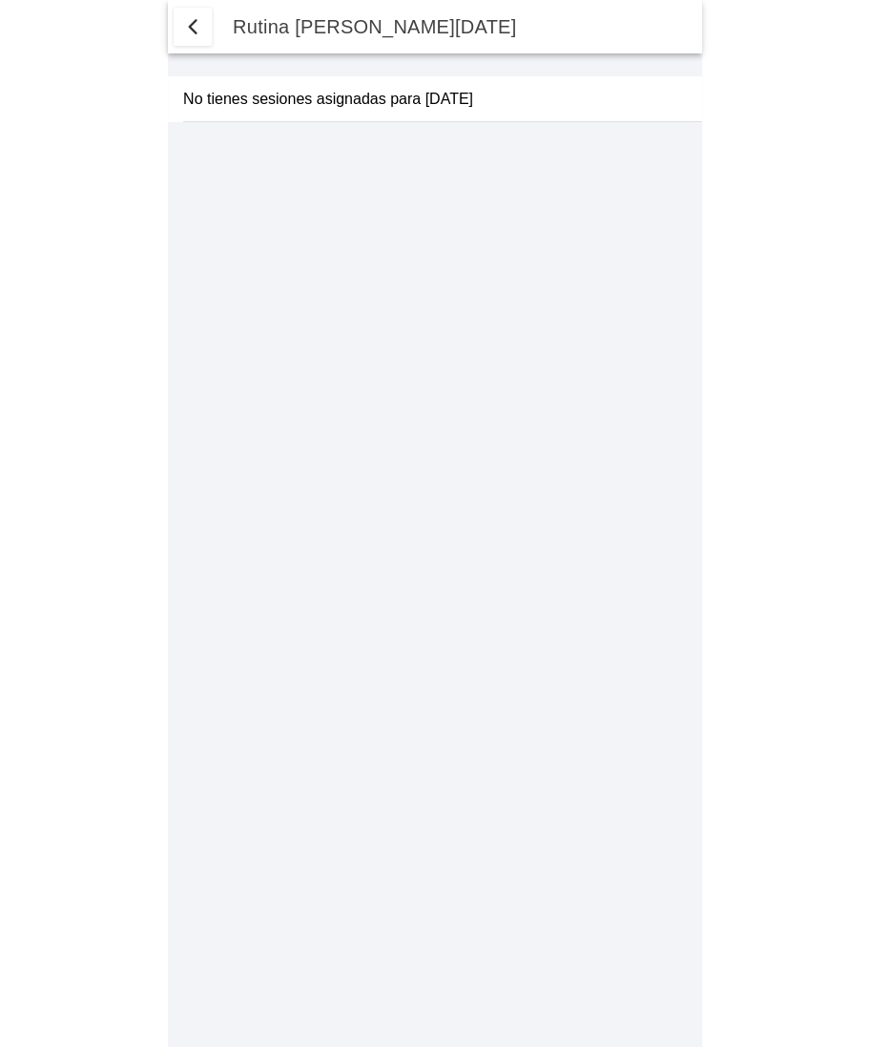
select select "2"
click at [679, 144] on icon at bounding box center [675, 152] width 23 height 23
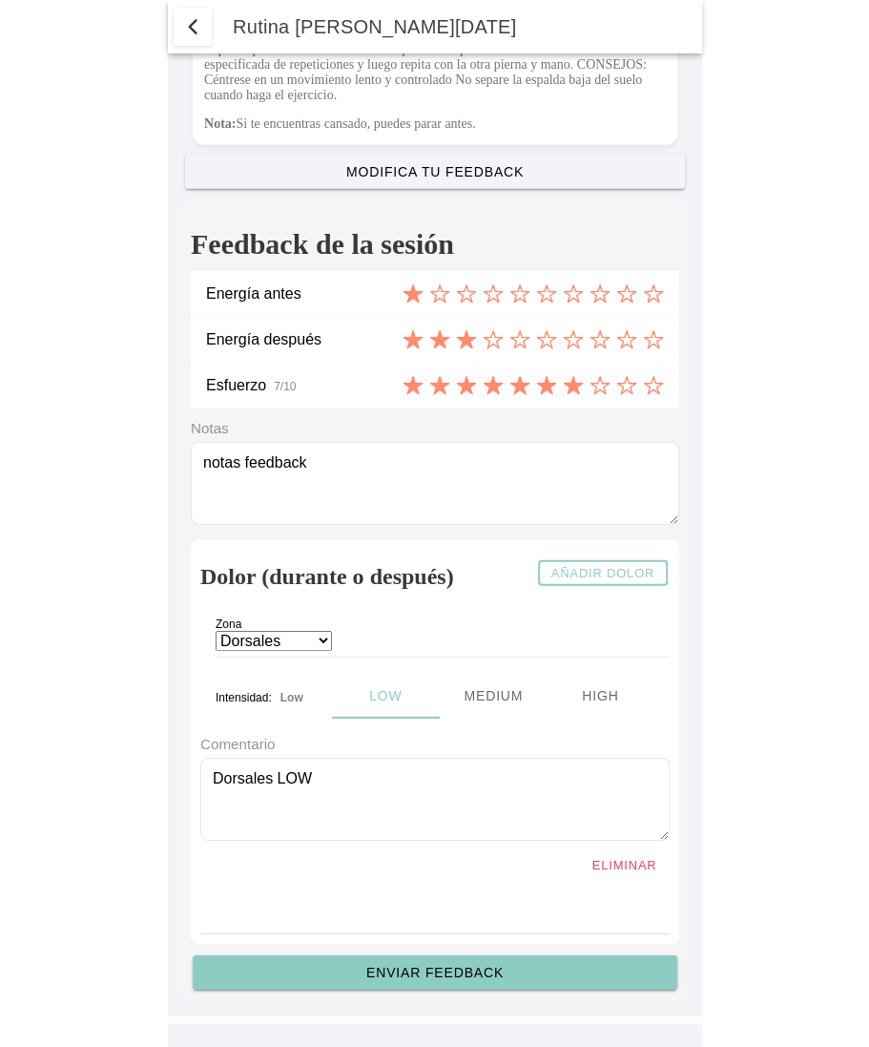
scroll to position [7147, 0]
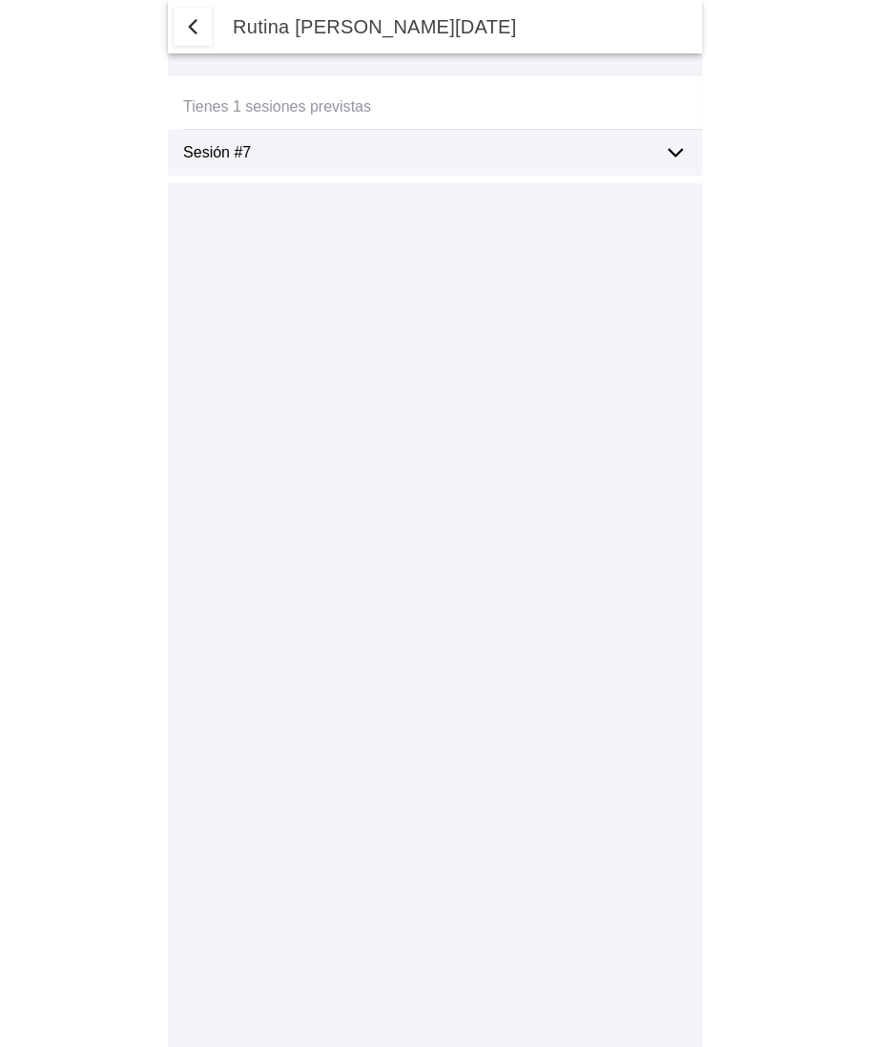
select select "2"
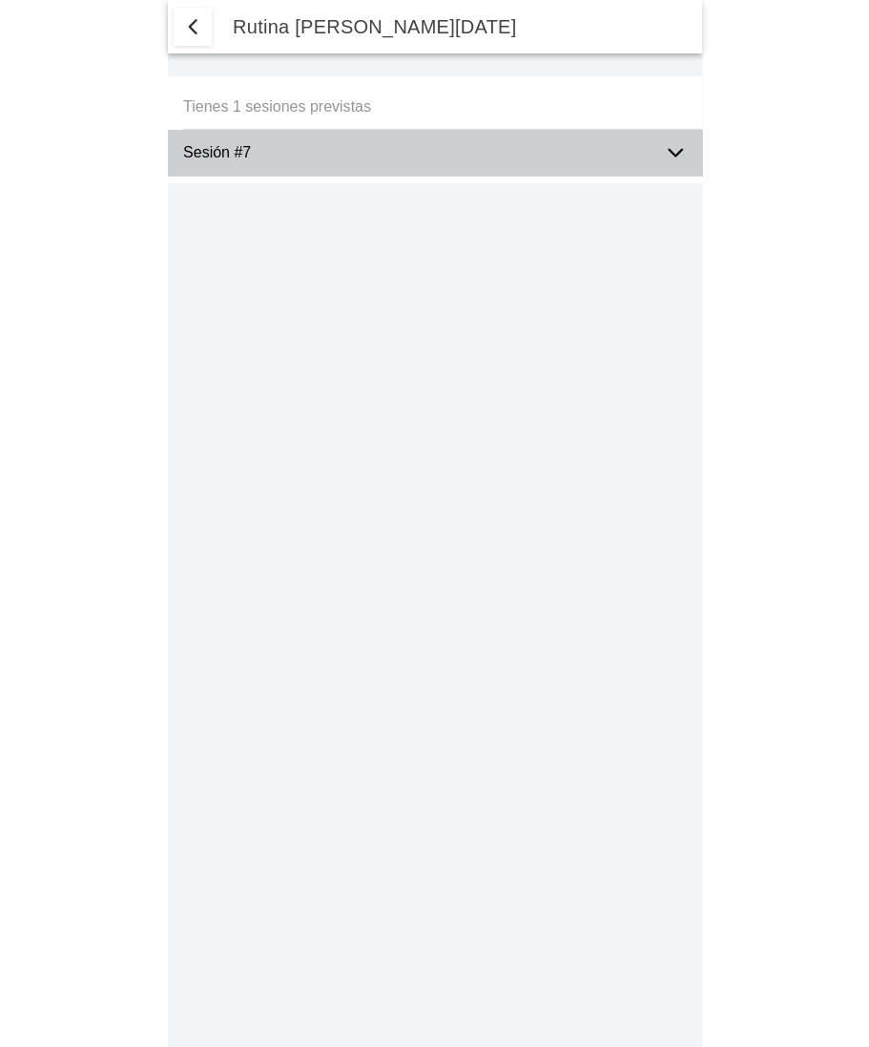
click at [636, 154] on ion-label "Sesión #7" at bounding box center [416, 152] width 466 height 17
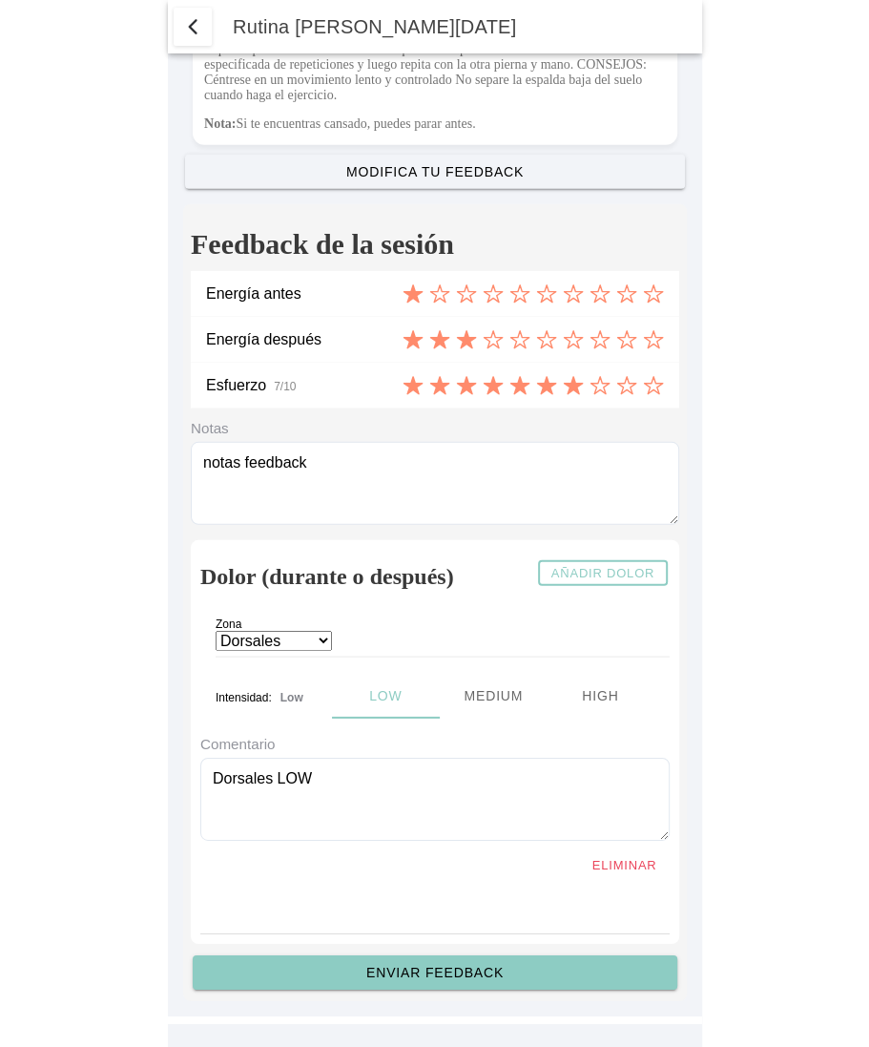
scroll to position [7374, 0]
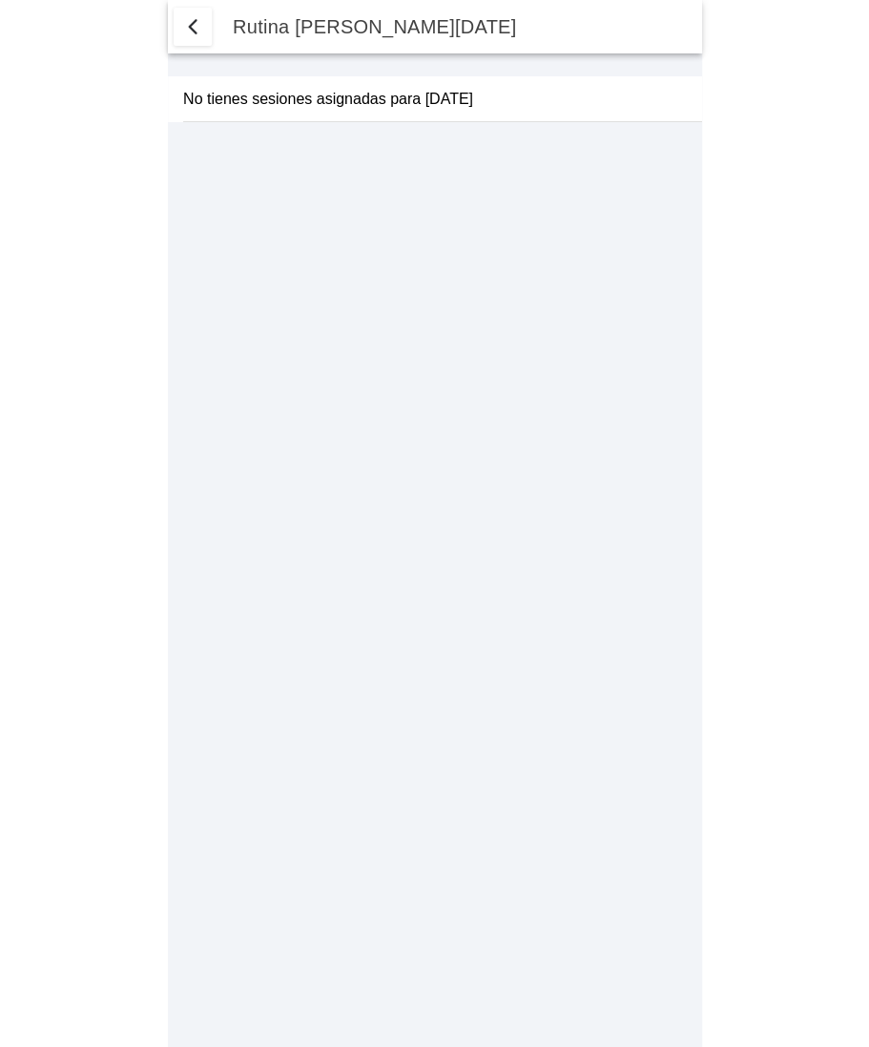
select select "2"
click at [587, 160] on ion-label "Sesión #7" at bounding box center [416, 152] width 466 height 17
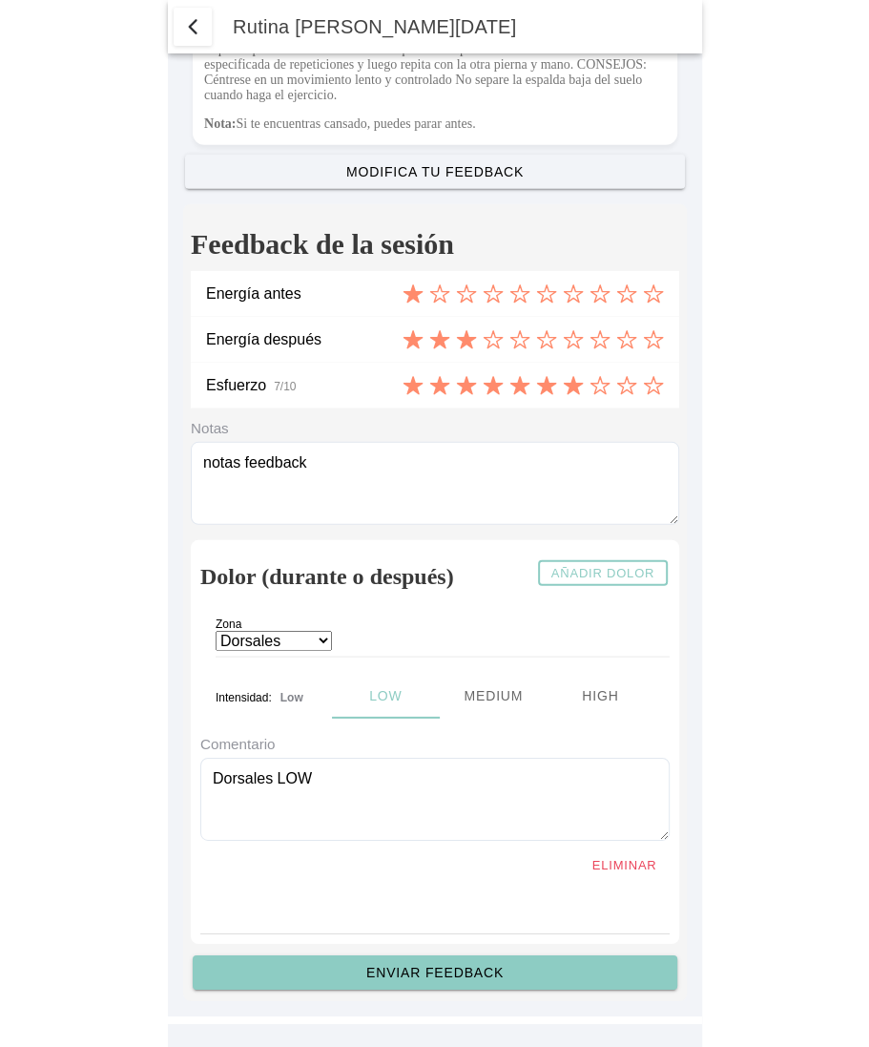
scroll to position [7338, 0]
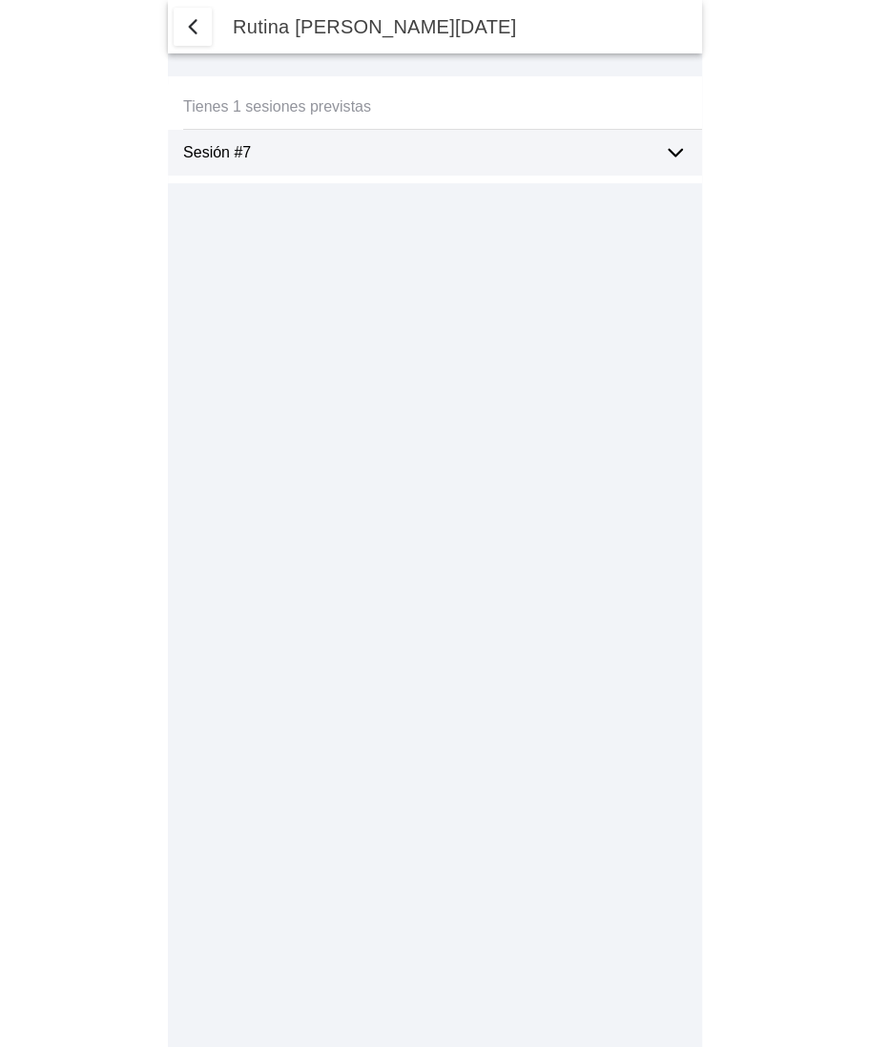
select select "2"
click at [439, 137] on div "Sesión #7" at bounding box center [416, 153] width 466 height 46
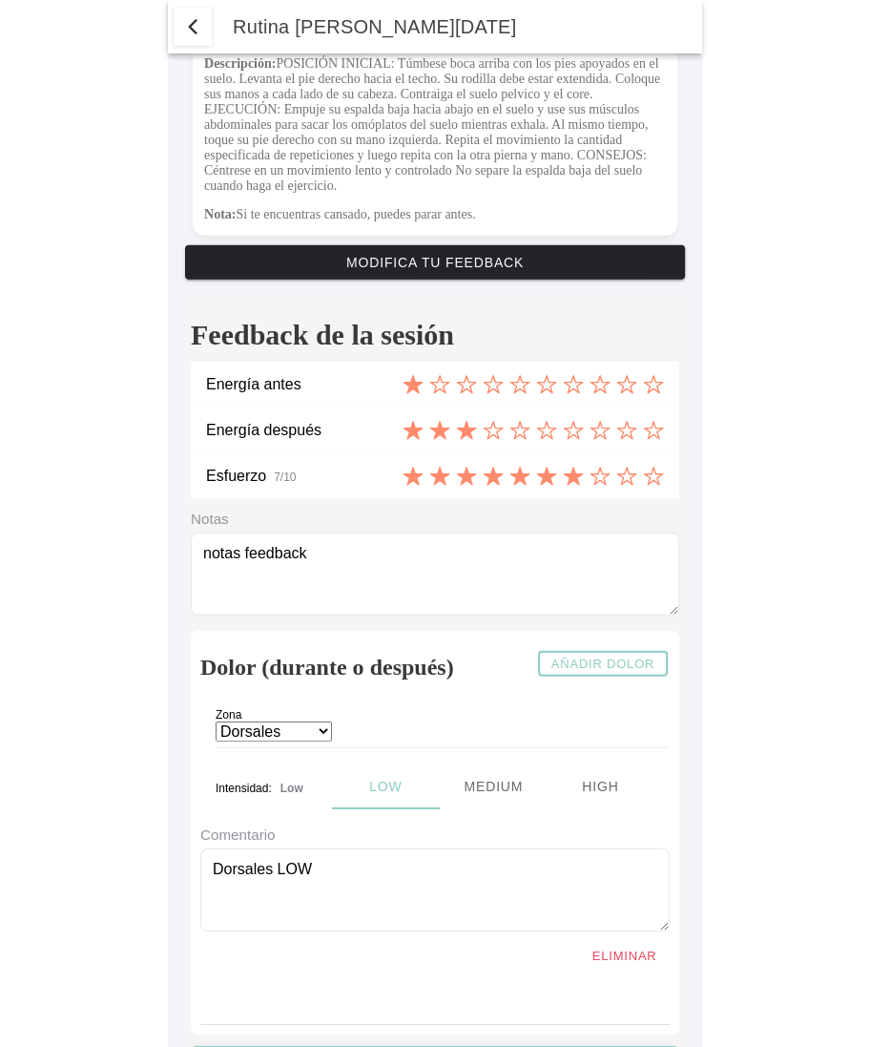
scroll to position [6800, 0]
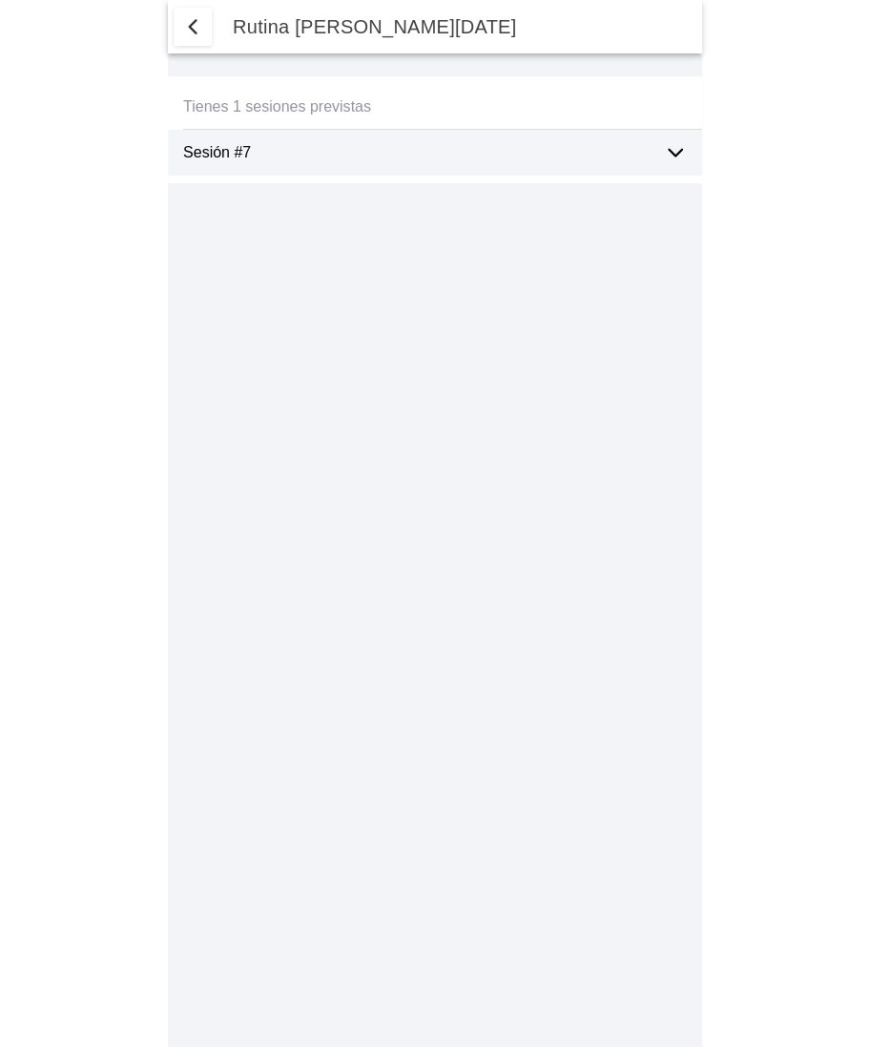
select select "2"
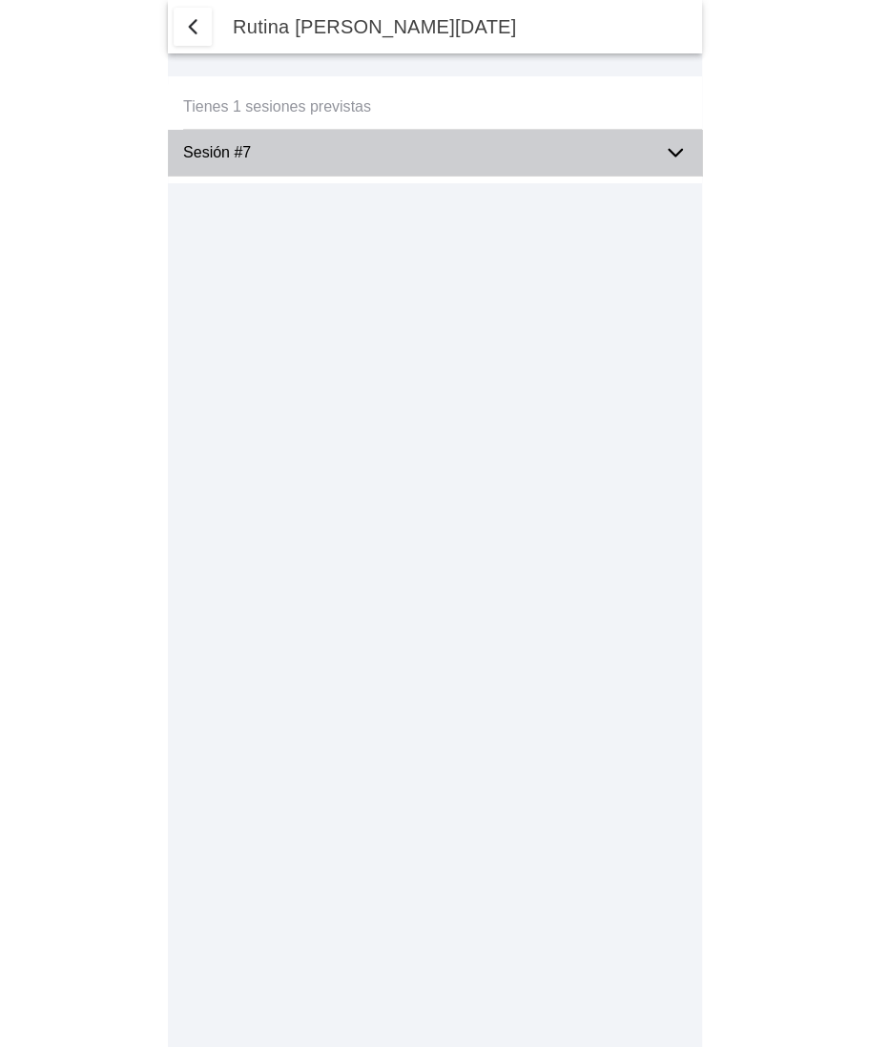
click at [637, 159] on ion-label "Sesión #7" at bounding box center [416, 152] width 466 height 17
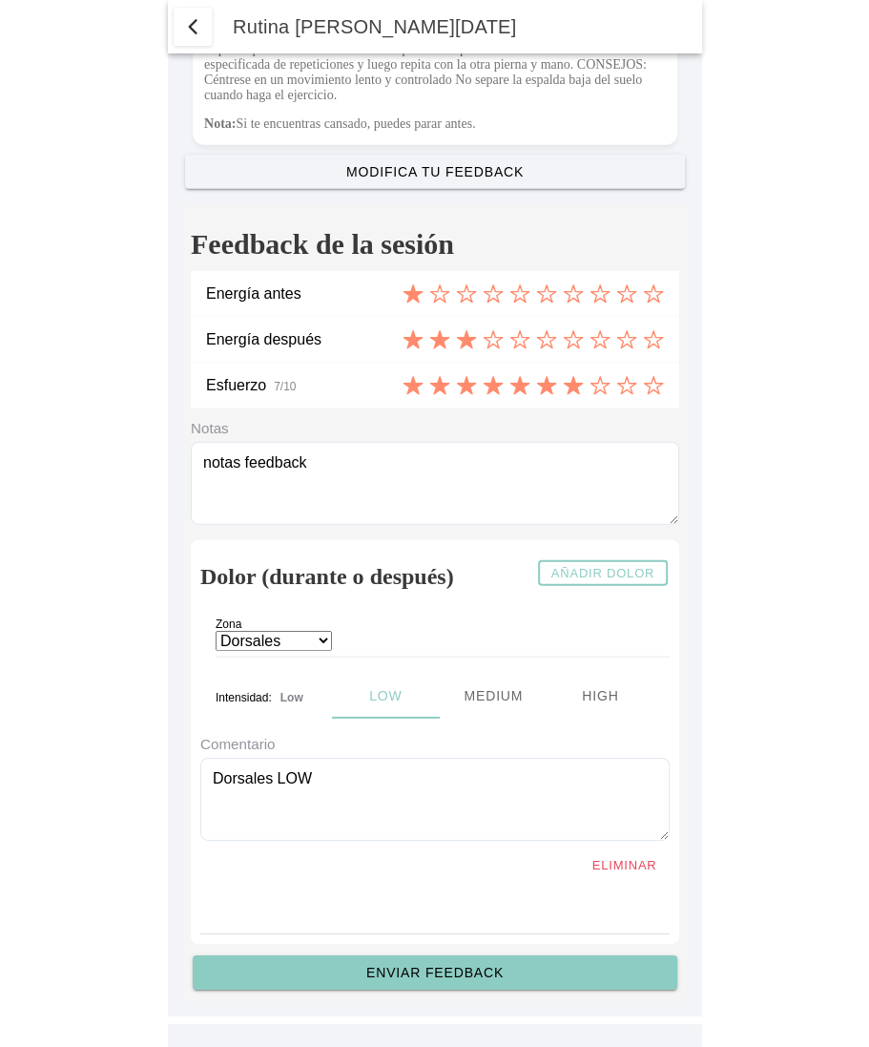
scroll to position [7220, 0]
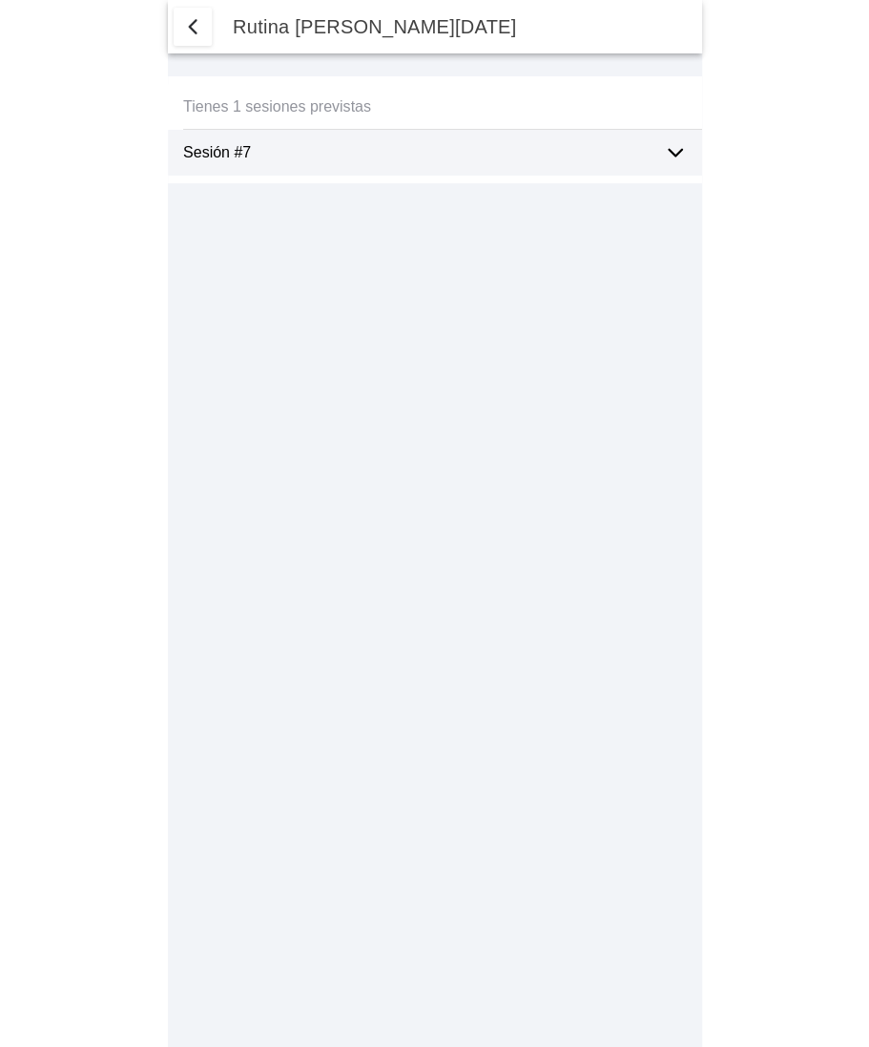
select select "2"
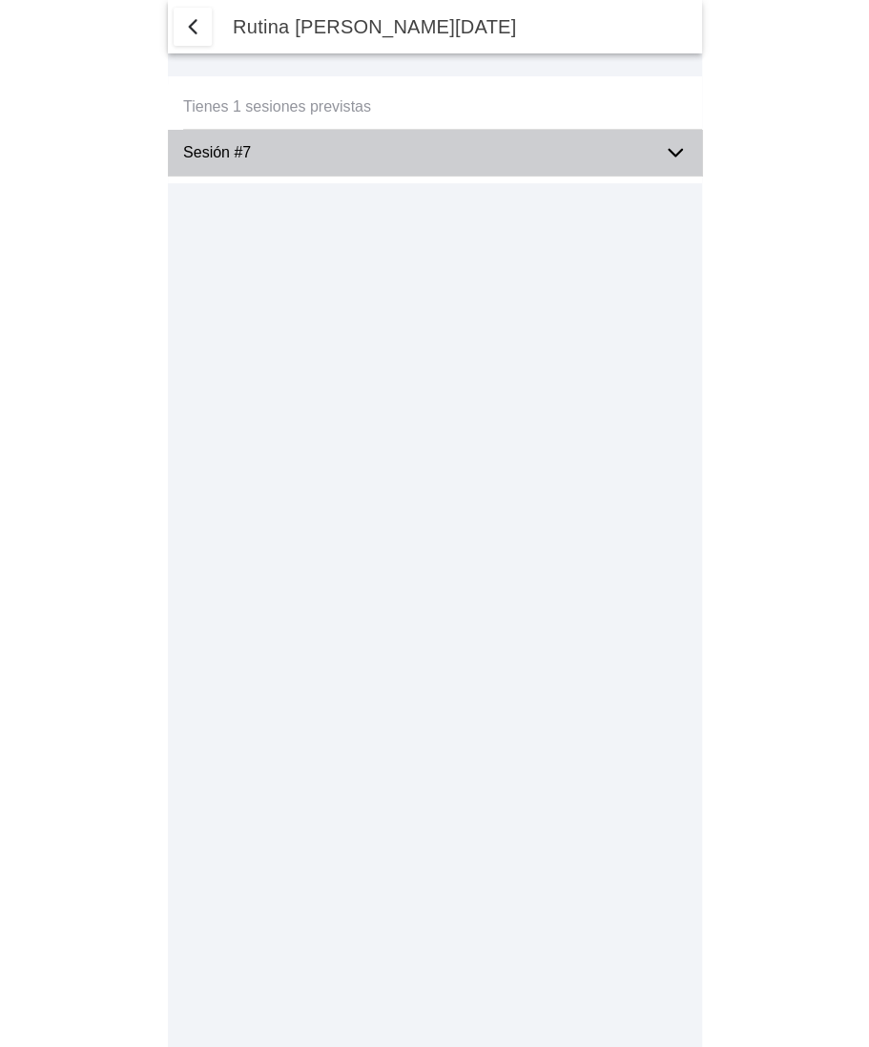
click at [425, 167] on div "Sesión #7" at bounding box center [416, 153] width 466 height 46
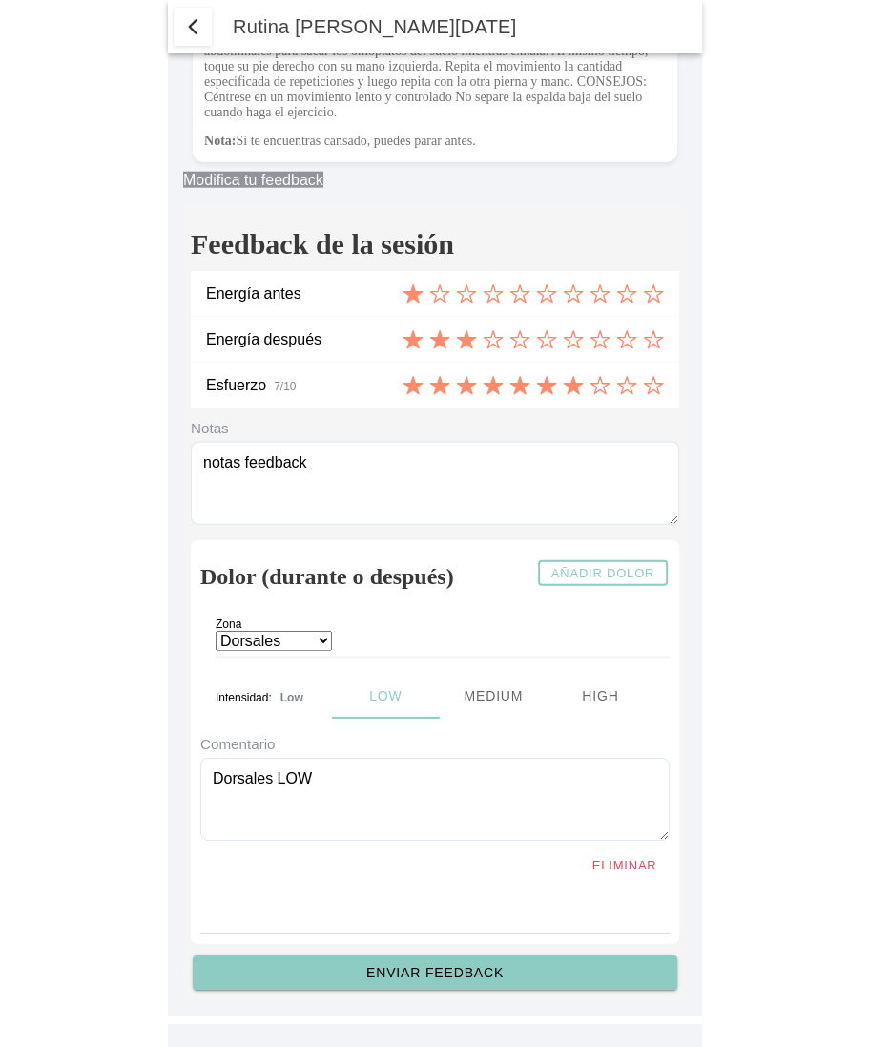
scroll to position [7399, 0]
